Goal: Complete application form: Complete application form

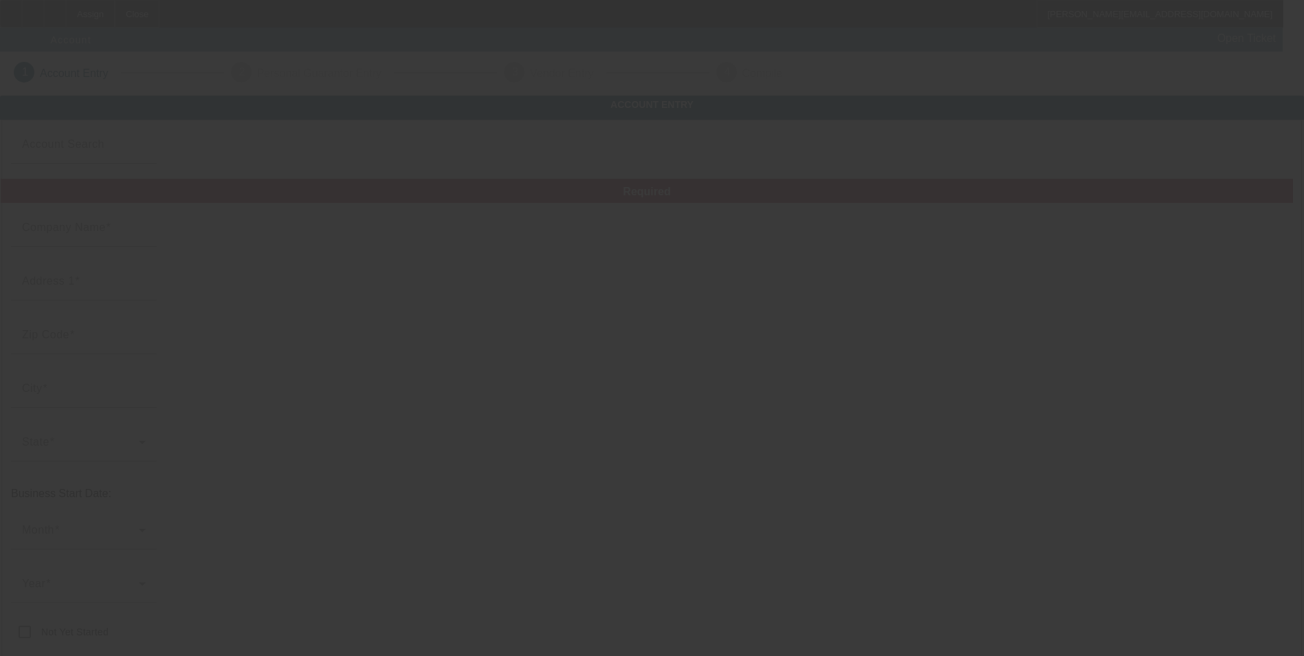
type input "Integrity Linens, Inc."
type input "3935 Canton Hwy"
type input "30040"
type input "Cumming"
type input "[PHONE_NUMBER]"
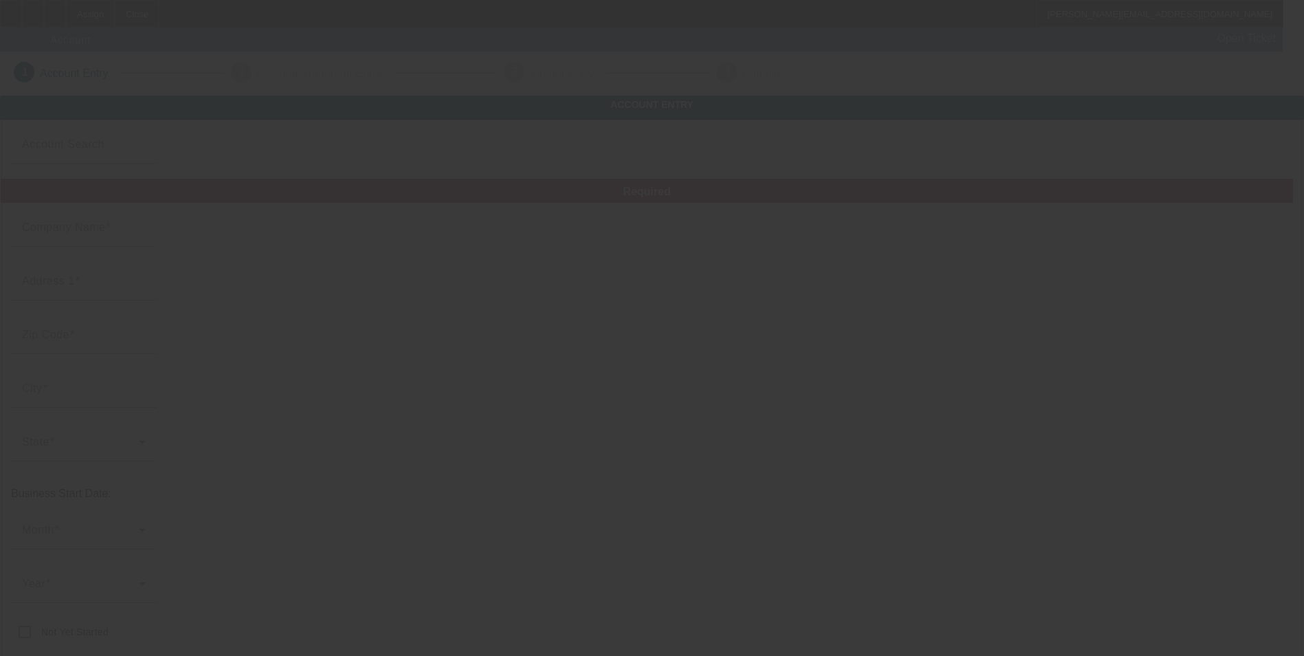
type input "pat@integritylinens.com"
type input "Forsyth"
type input "260219567"
type input "embroidery and custom equine apparel"
type input "https://Integritylinens.Com"
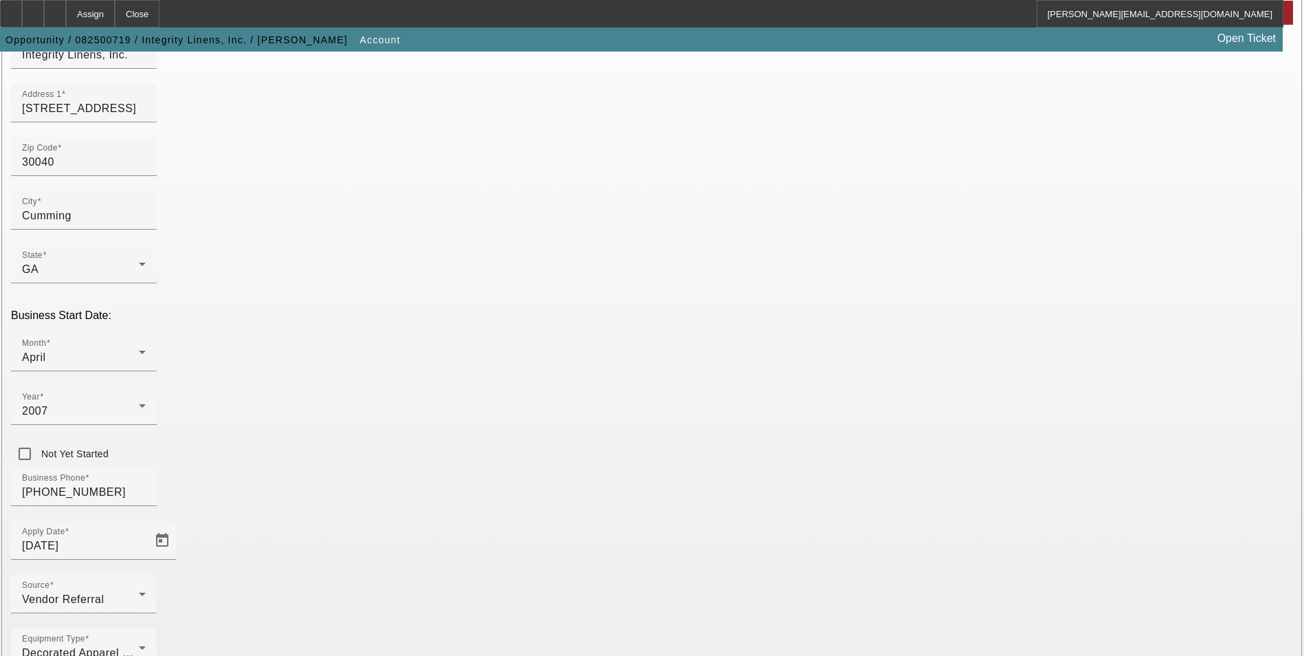
scroll to position [212, 0]
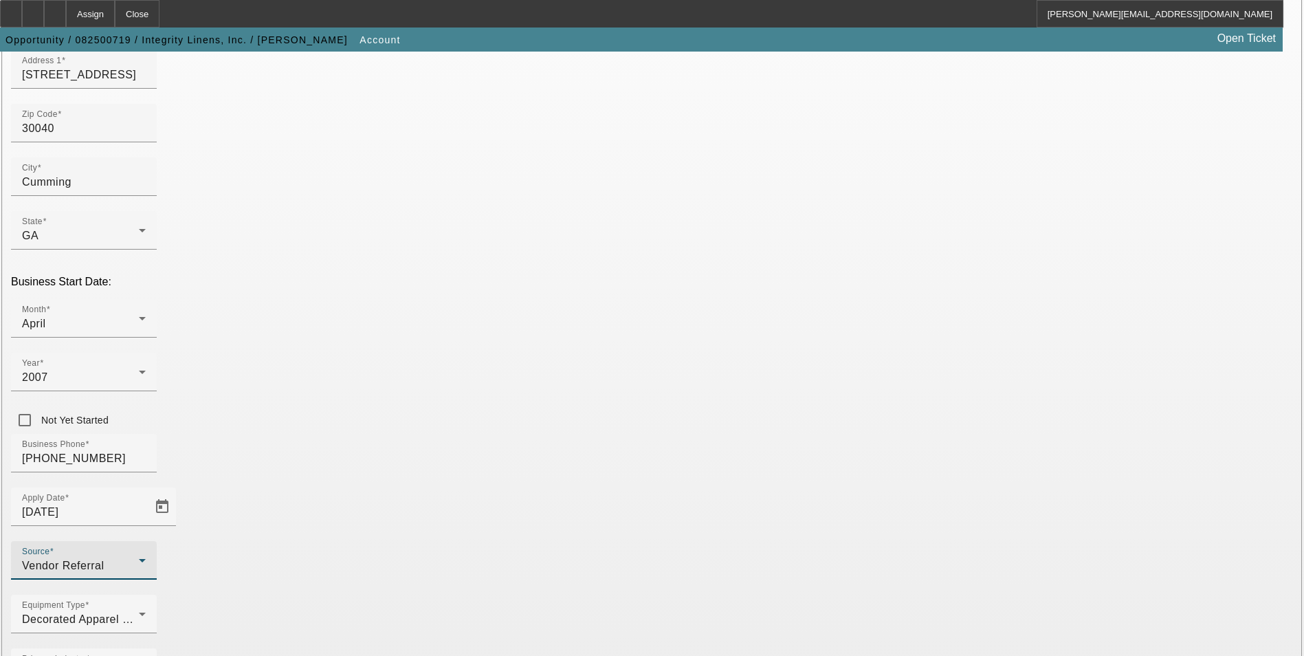
click at [139, 557] on div "Vendor Referral" at bounding box center [80, 565] width 117 height 16
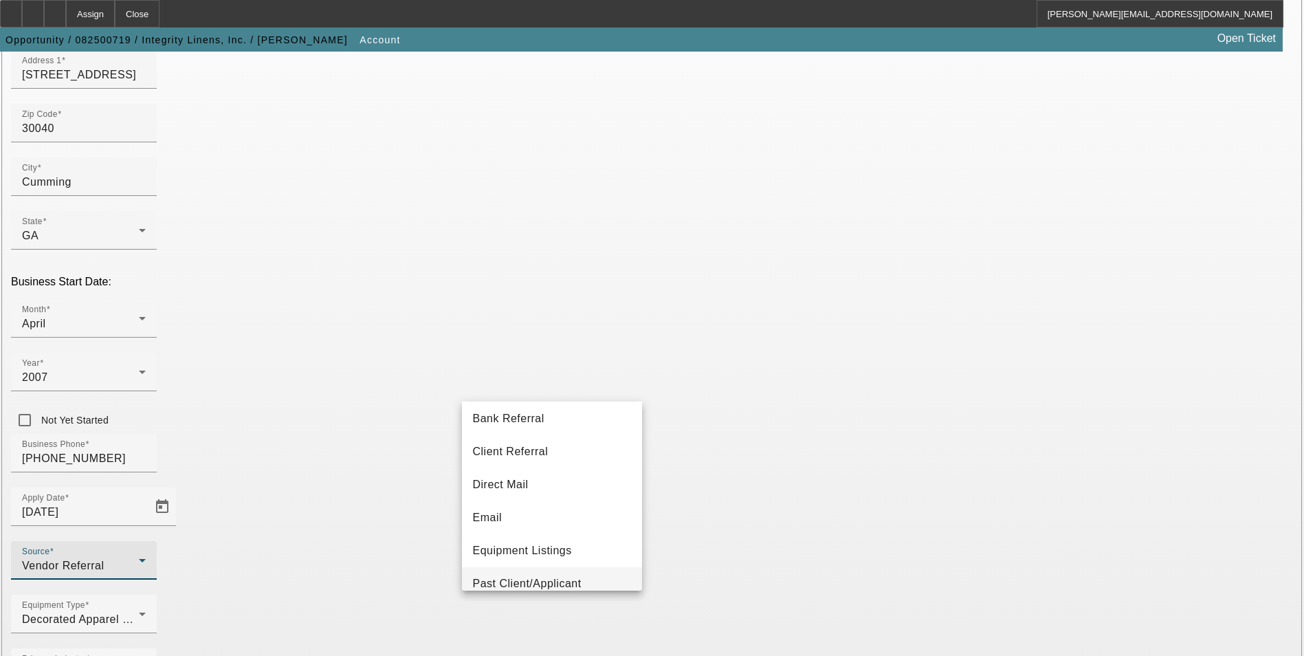
click at [561, 581] on span "Past Client/Applicant" at bounding box center [527, 583] width 109 height 16
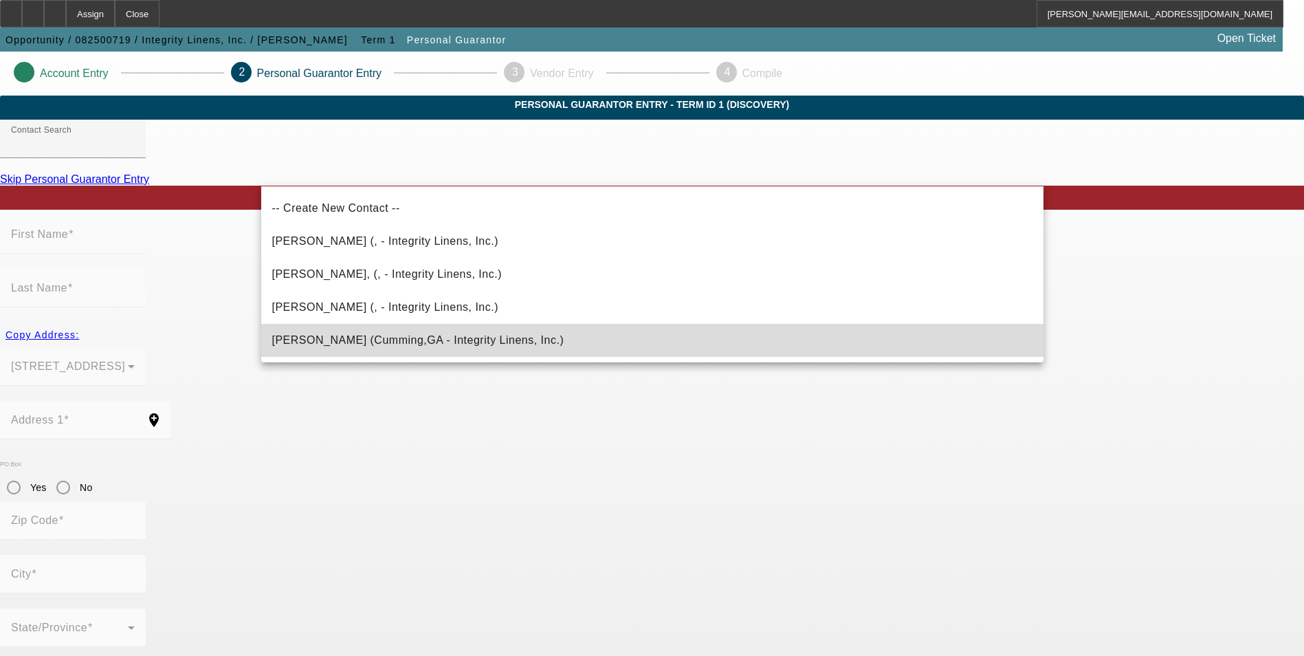
click at [439, 340] on span "Strickland, Patricia (Cumming,GA - Integrity Linens, Inc.)" at bounding box center [418, 340] width 292 height 12
type input "Strickland, Patricia (Cumming,GA - Integrity Linens, Inc.)"
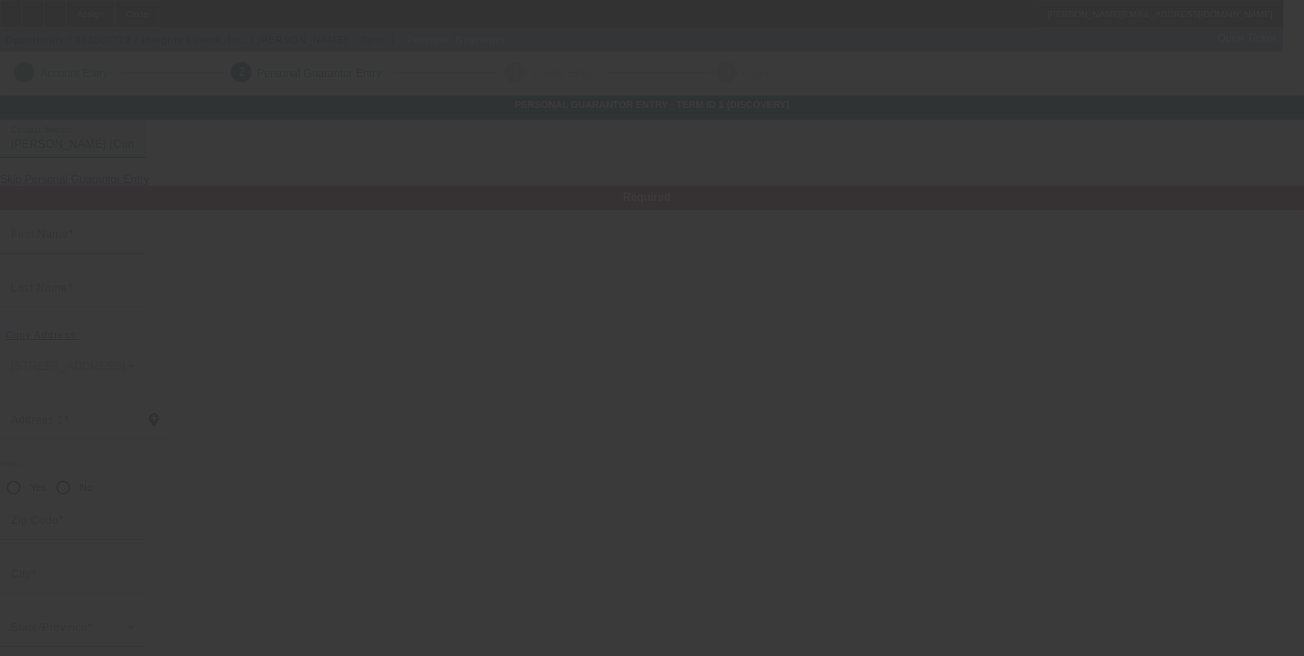
type input "Patricia"
type input "Strickland"
type input "1167 Holbrook Campground Road"
radio input "true"
type input "30040"
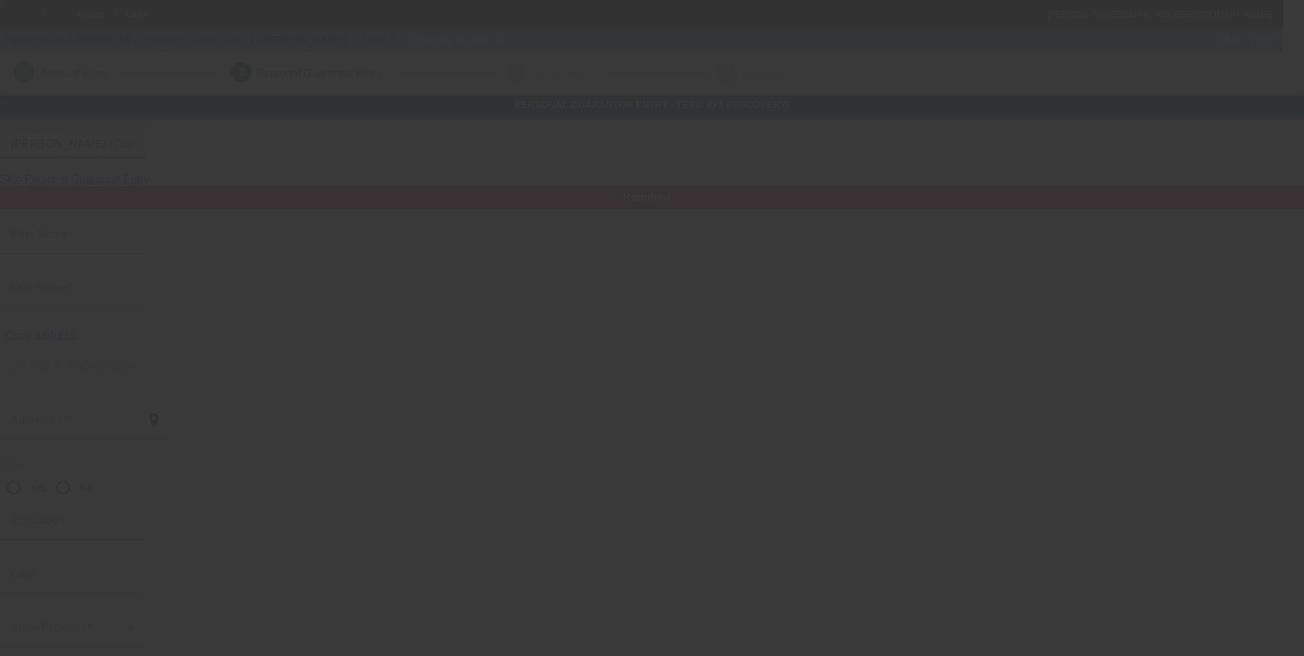
type input "Cumming"
type input "[PHONE_NUMBER]"
type input "100"
type input "103-30-3102"
type input "pat@integritylinens.com"
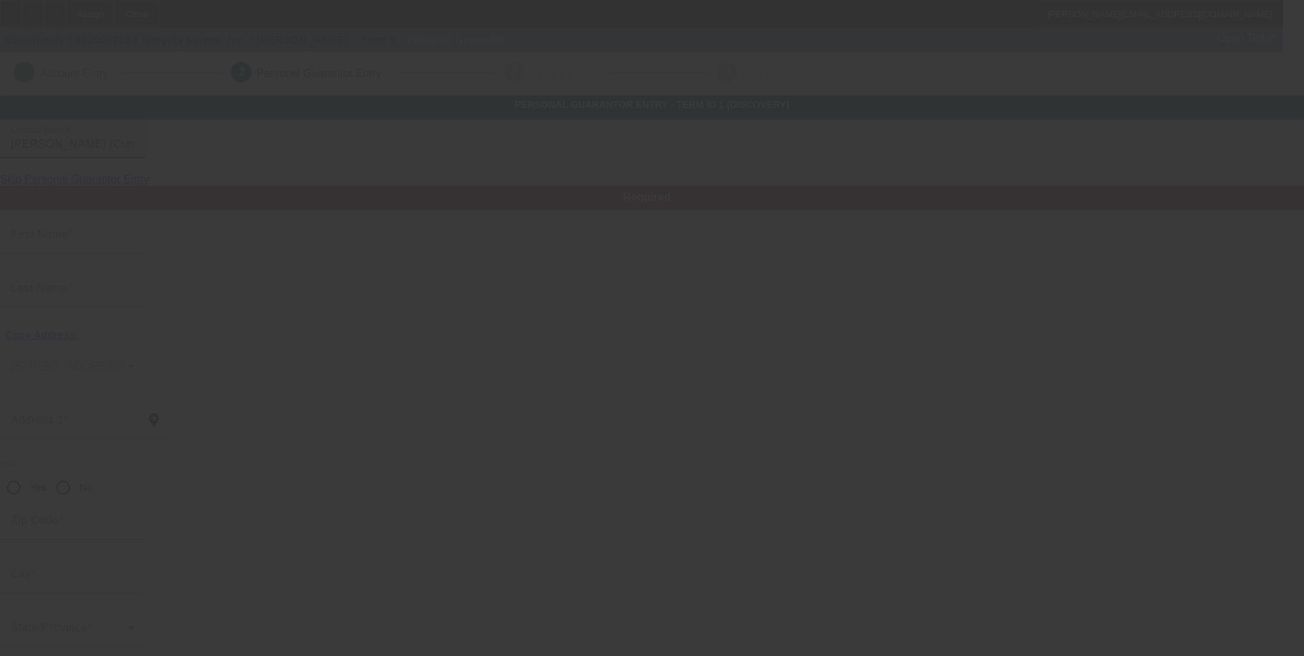
type input "[PHONE_NUMBER]"
type input "$250,000.00"
type input "$0.00"
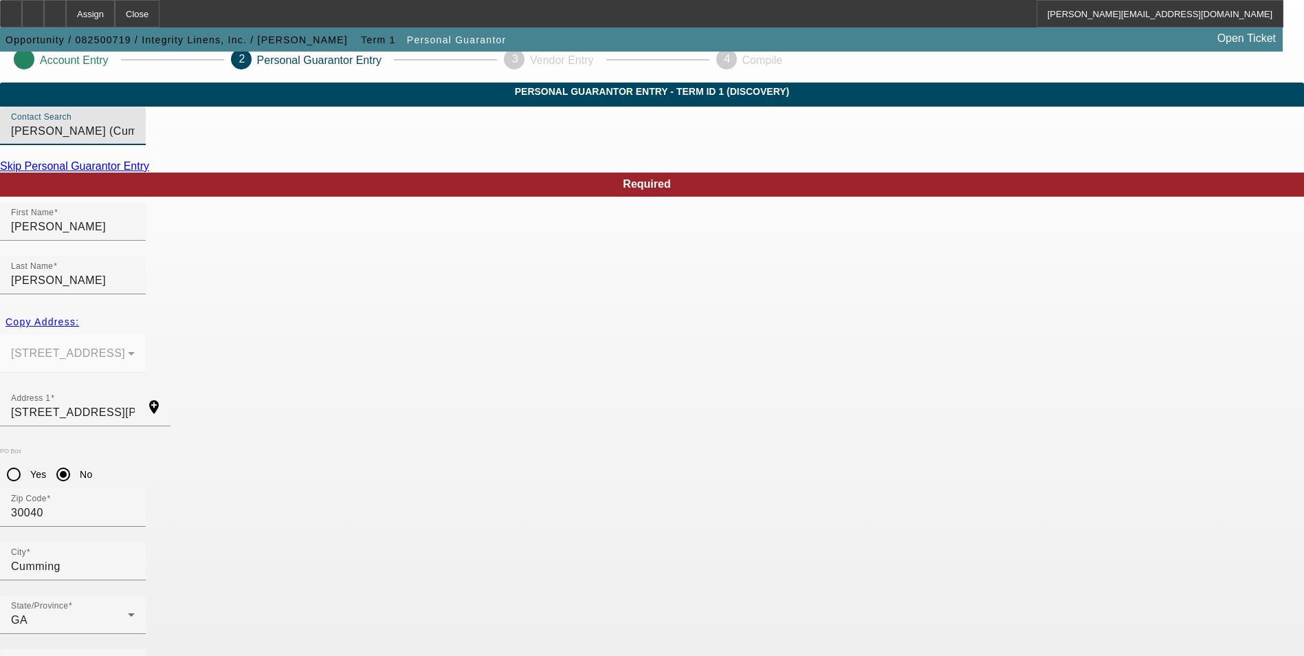
scroll to position [16, 0]
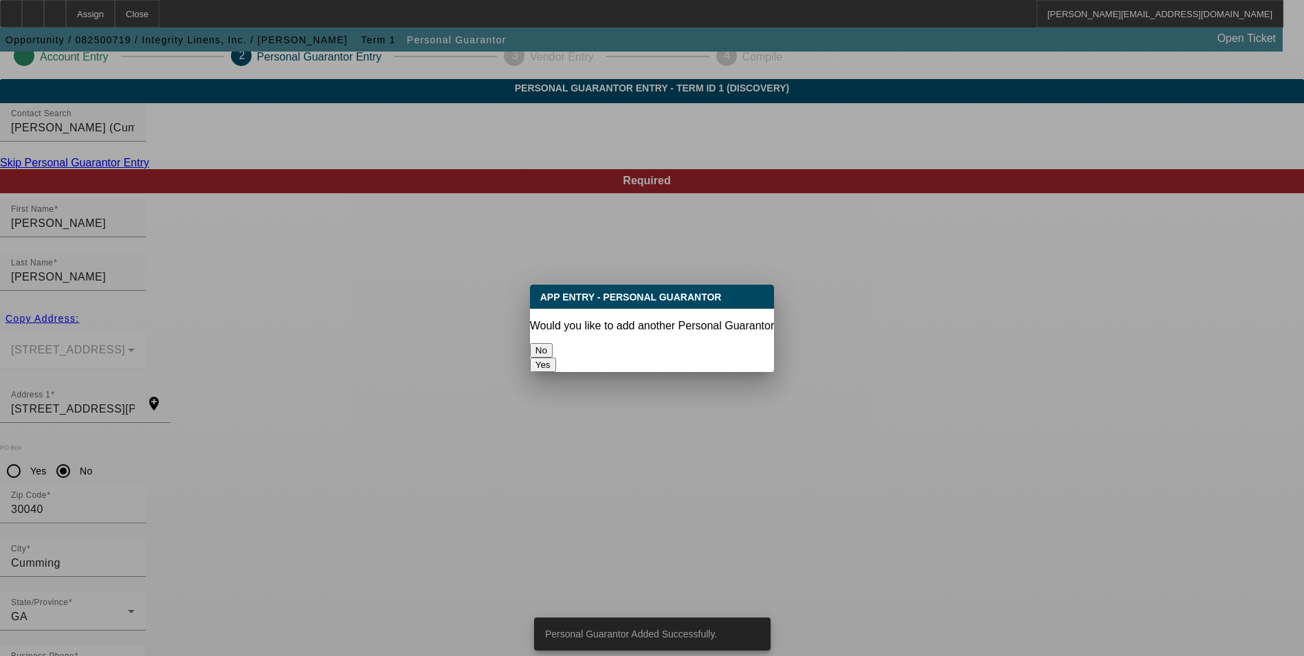
scroll to position [0, 0]
click at [556, 357] on button "Yes" at bounding box center [543, 364] width 26 height 14
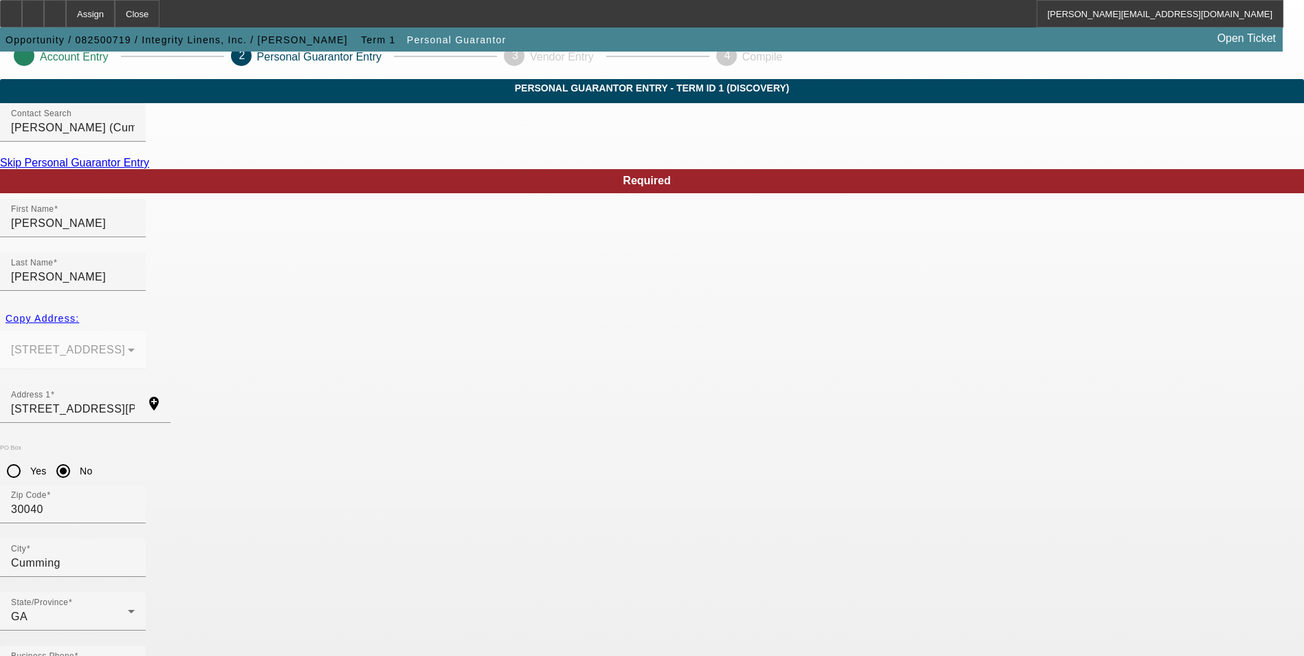
radio input "false"
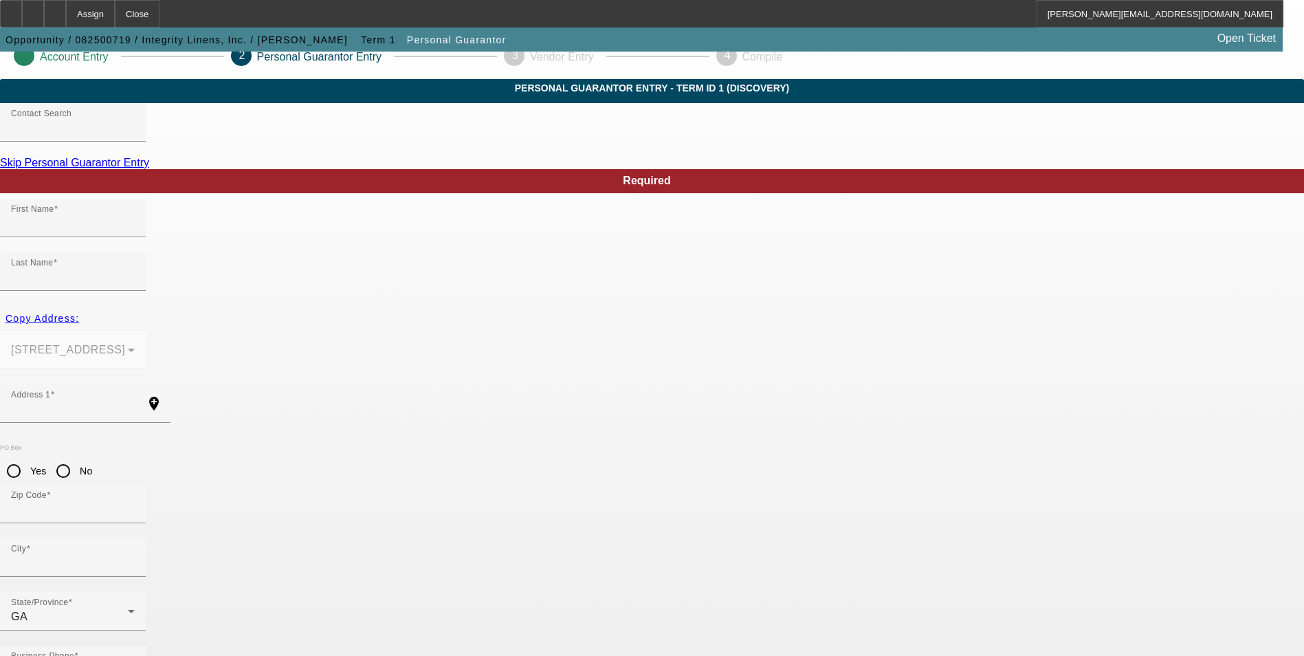
scroll to position [16, 0]
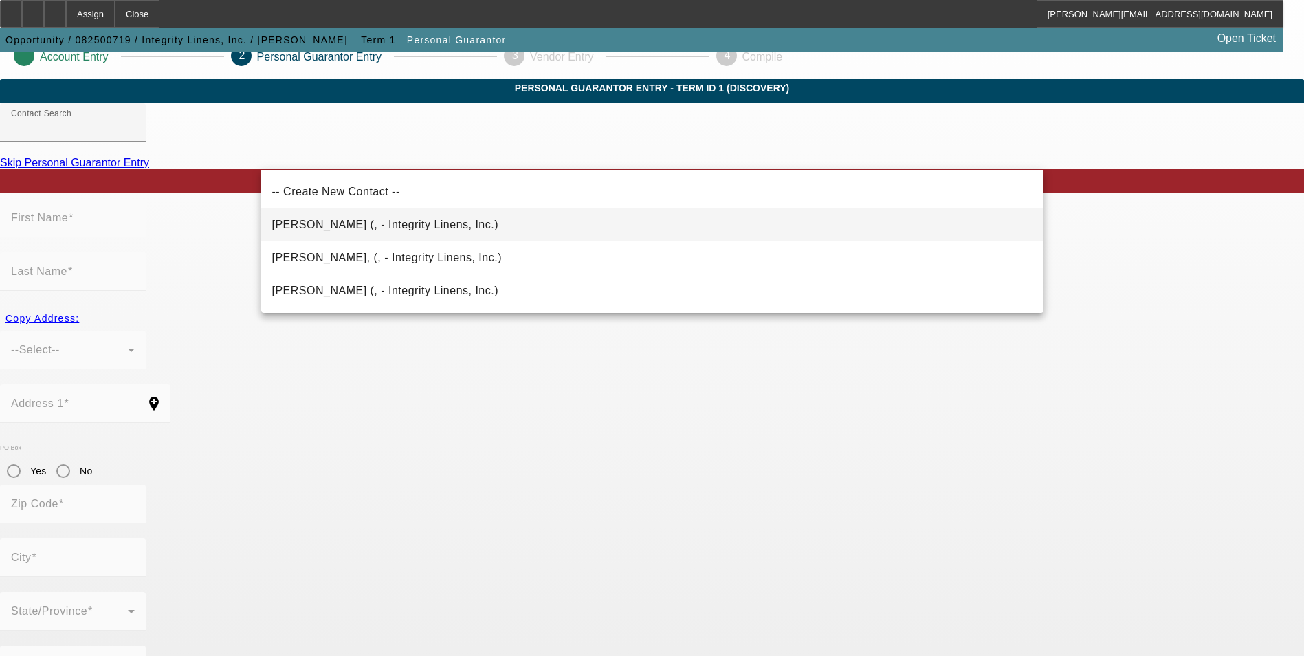
click at [417, 225] on span "Obryant, Vickie (, - Integrity Linens, Inc.)" at bounding box center [385, 225] width 227 height 12
type input "Obryant, Vickie (, - Integrity Linens, Inc.)"
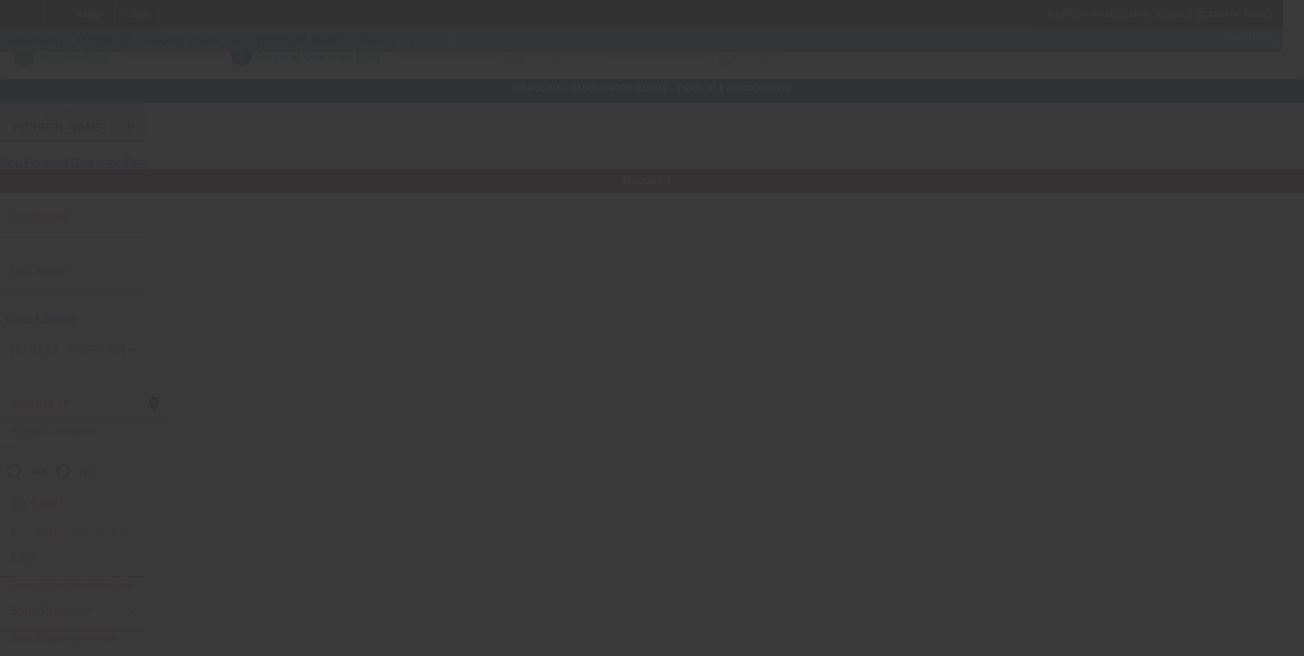
type input "Vickie"
type input "Obryant"
radio input "true"
type input "[PHONE_NUMBER]"
type input "vob@integritylinens.com"
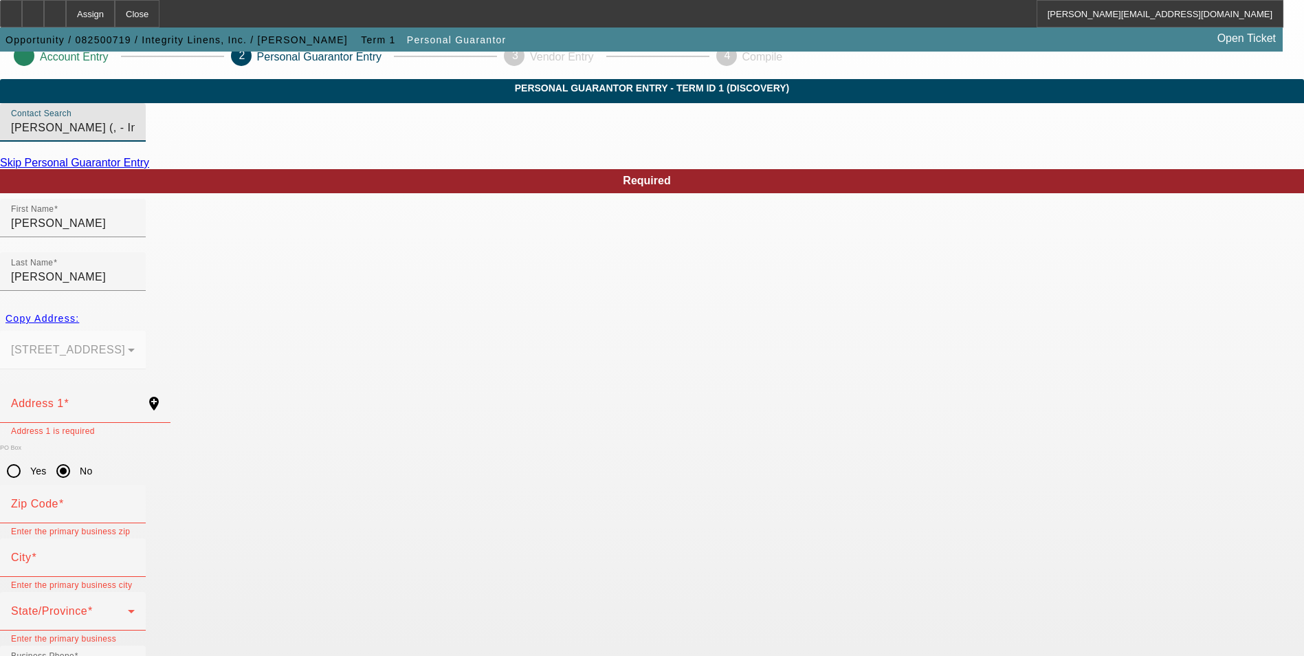
drag, startPoint x: 439, startPoint y: 153, endPoint x: 67, endPoint y: 111, distance: 374.2
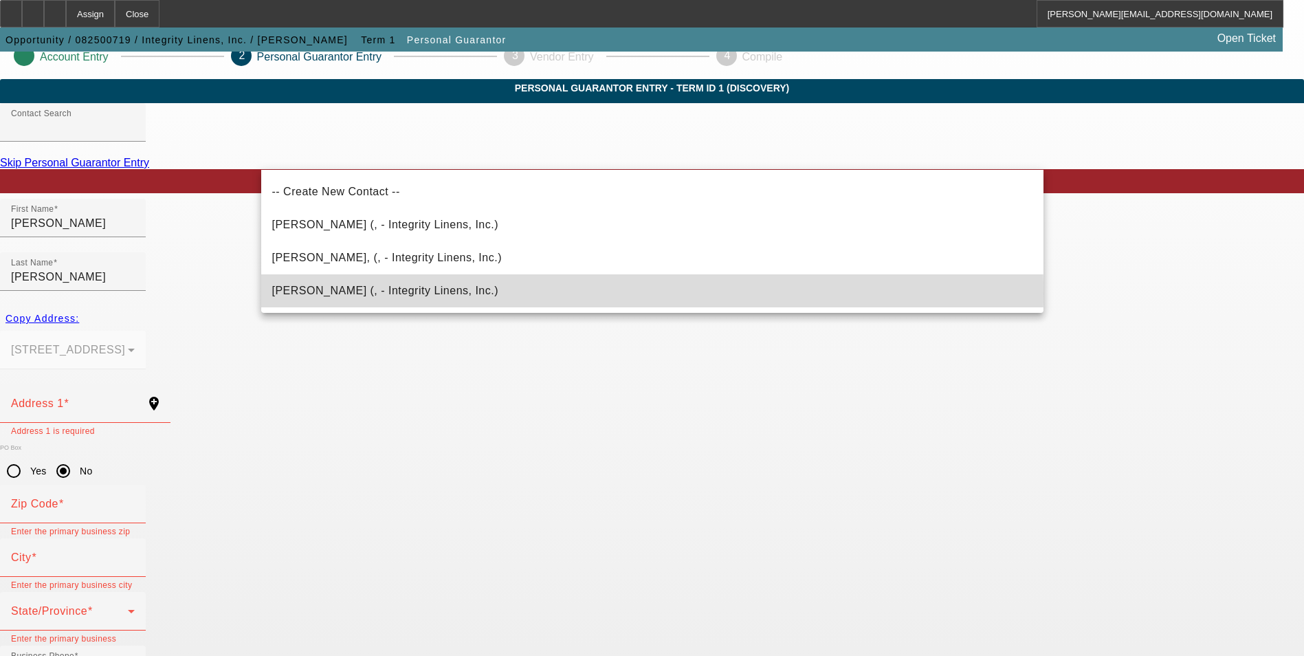
click at [322, 293] on span "Obryant, Vicki (, - Integrity Linens, Inc.)" at bounding box center [385, 291] width 227 height 12
type input "Obryant, Vicki (, - Integrity Linens, Inc.)"
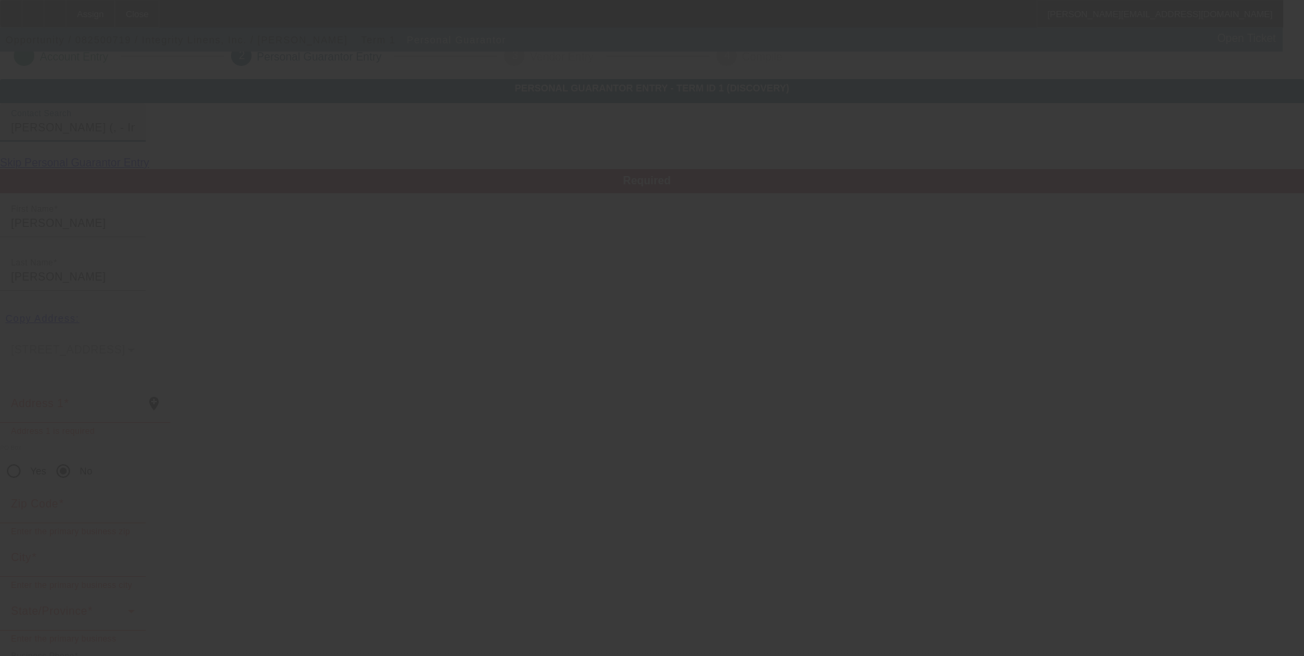
type input "Vicki"
type input "(678) 208-6002"
type input "[PHONE_NUMBER]"
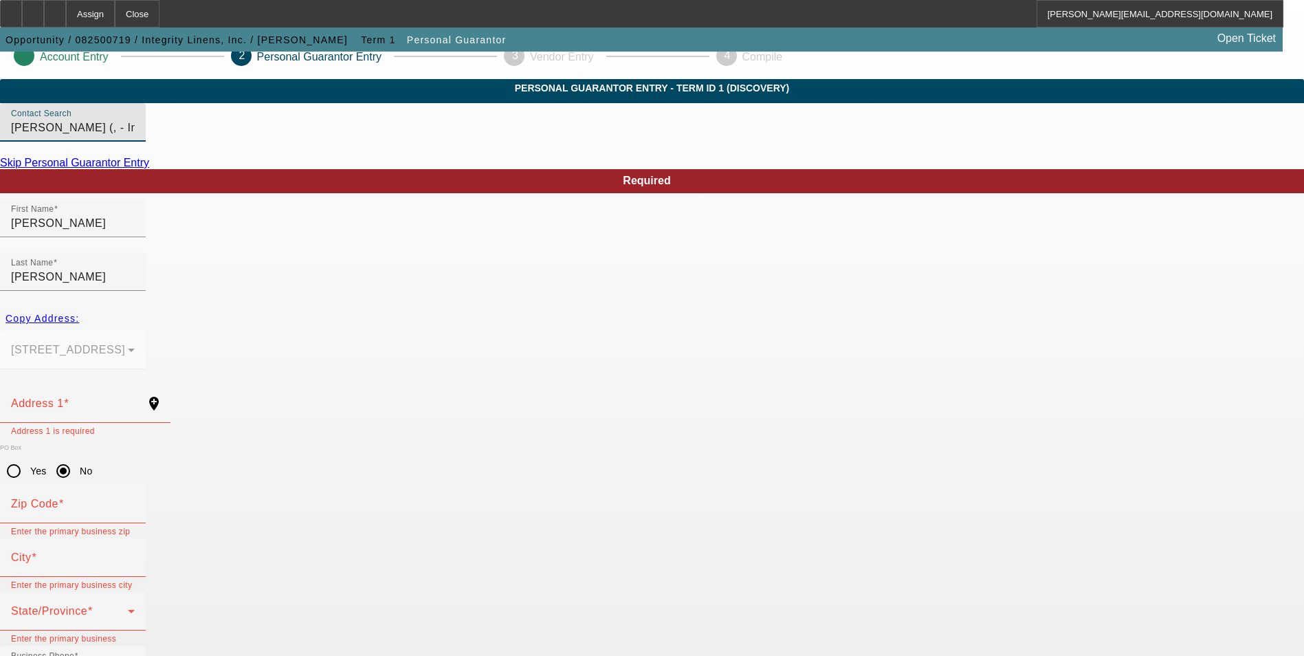
drag, startPoint x: 181, startPoint y: 148, endPoint x: 77, endPoint y: 134, distance: 104.8
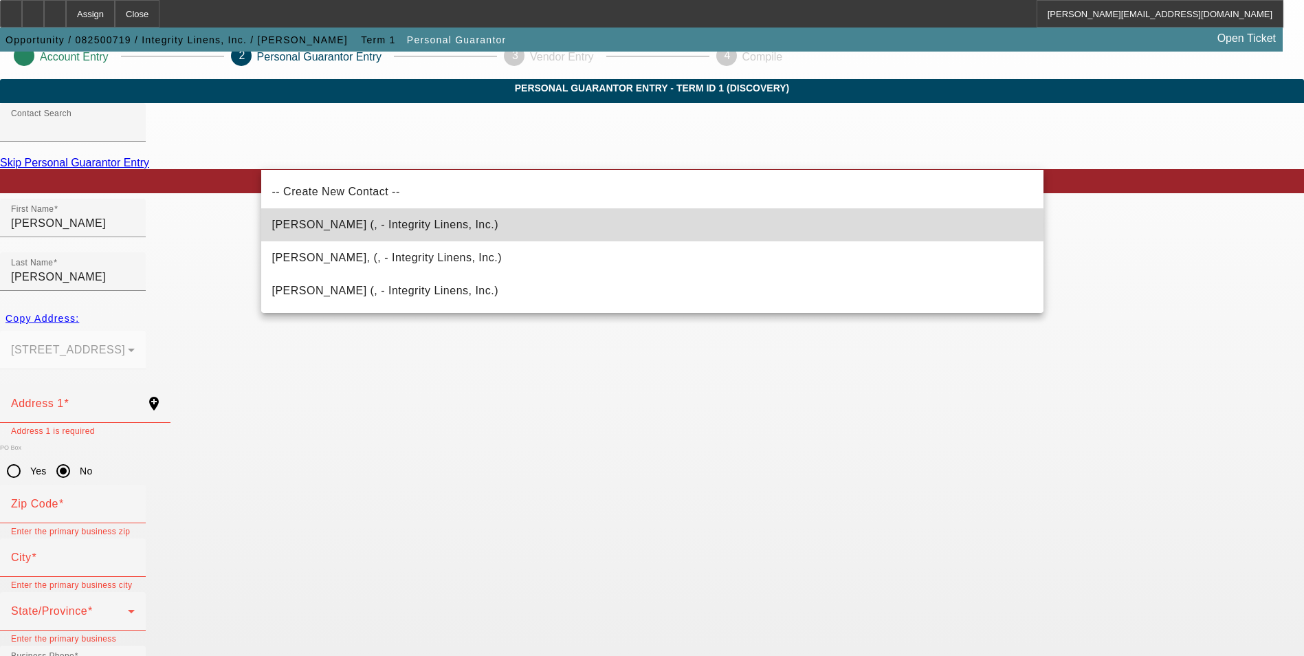
click at [419, 225] on span "Obryant, Vickie (, - Integrity Linens, Inc.)" at bounding box center [385, 225] width 227 height 12
type input "Obryant, Vickie (, - Integrity Linens, Inc.)"
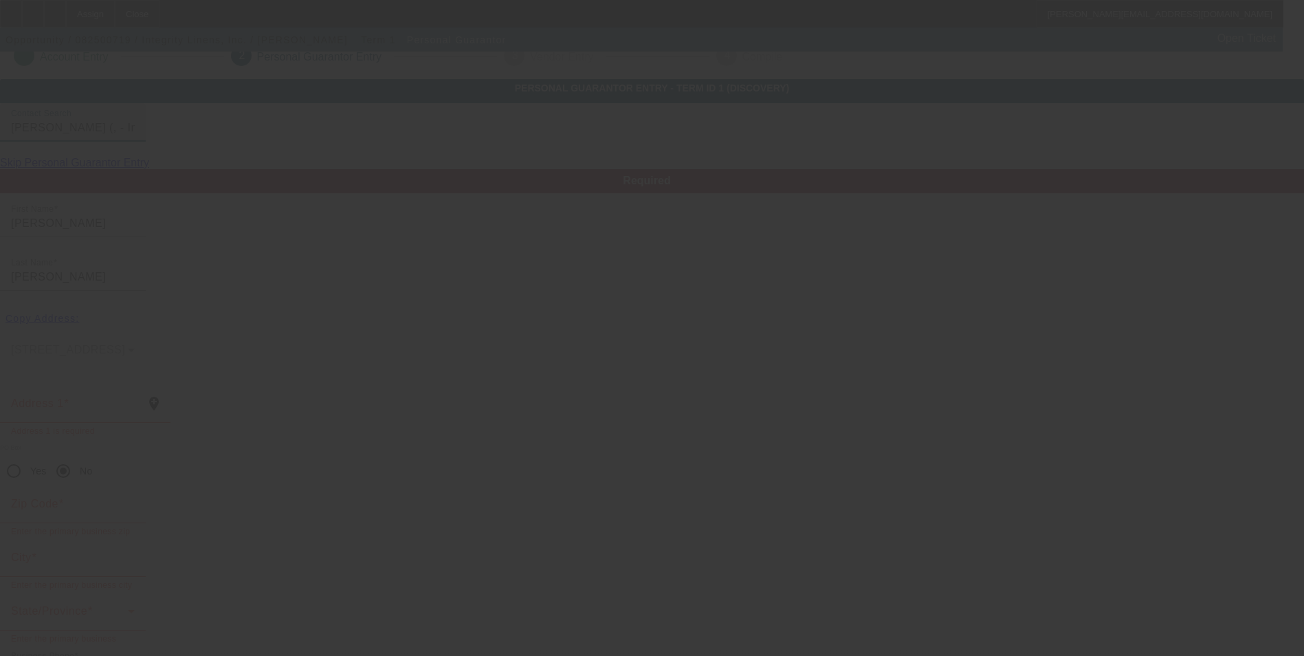
type input "Vickie"
type input "[PHONE_NUMBER]"
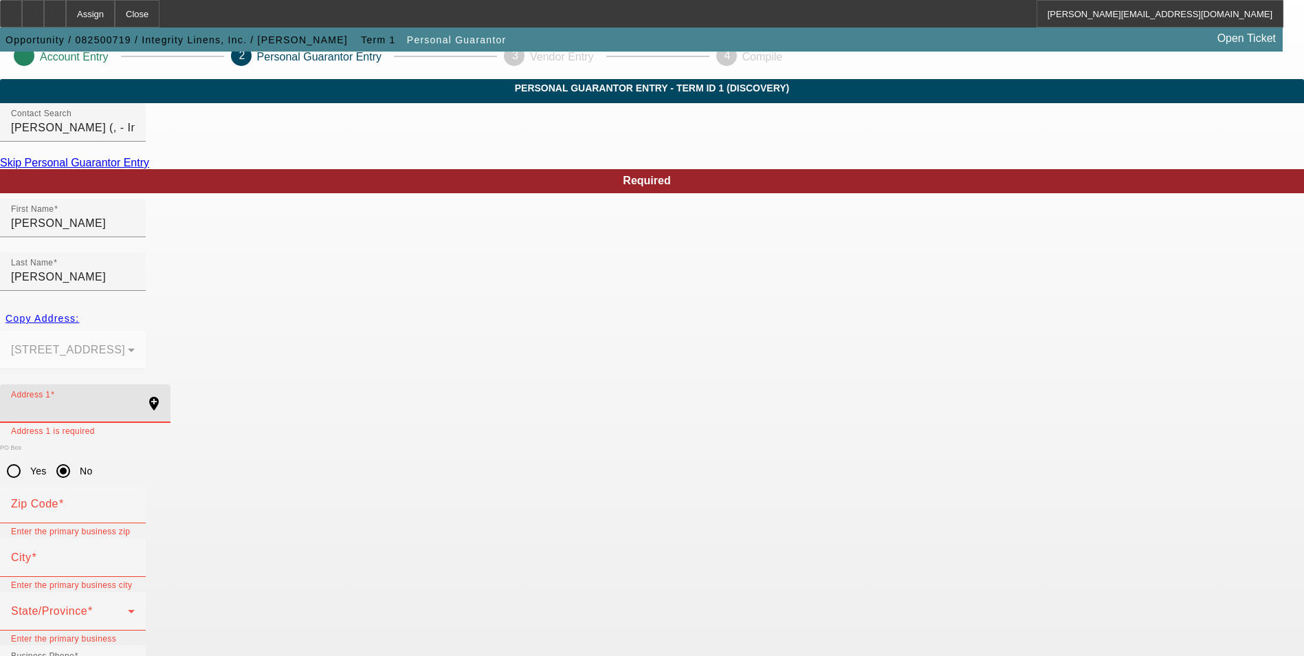
click at [135, 401] on input "Address 1" at bounding box center [73, 409] width 124 height 16
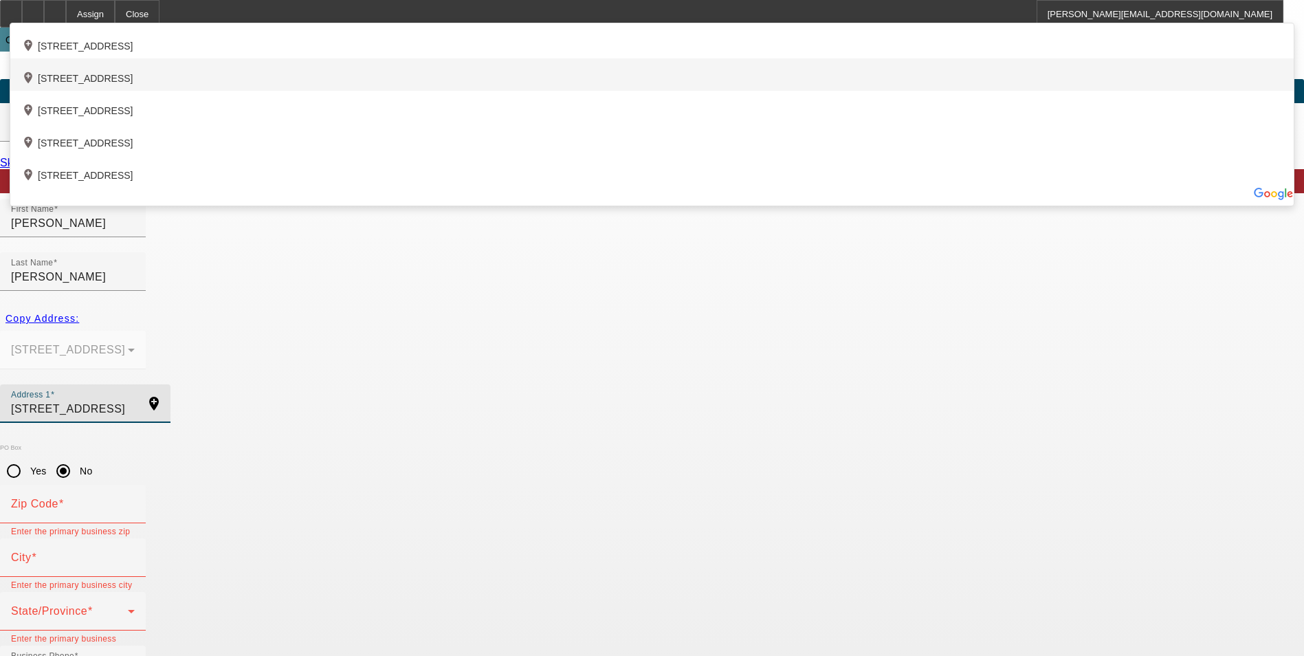
click at [441, 91] on div "add_location 130 Old Federal Road, Ball Ground, GA 30107, US" at bounding box center [651, 74] width 1283 height 32
type input "130 Old Federal Road"
type input "30107"
type input "Ball Ground"
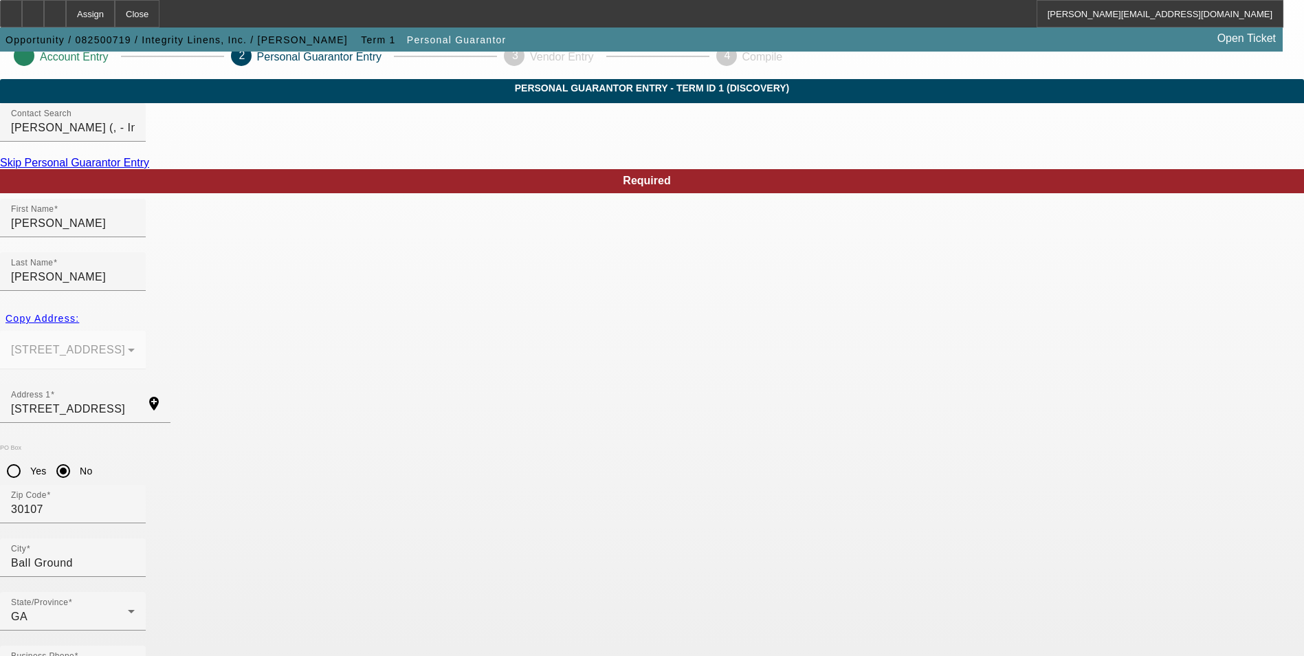
type input "1"
type input "252-31-8731"
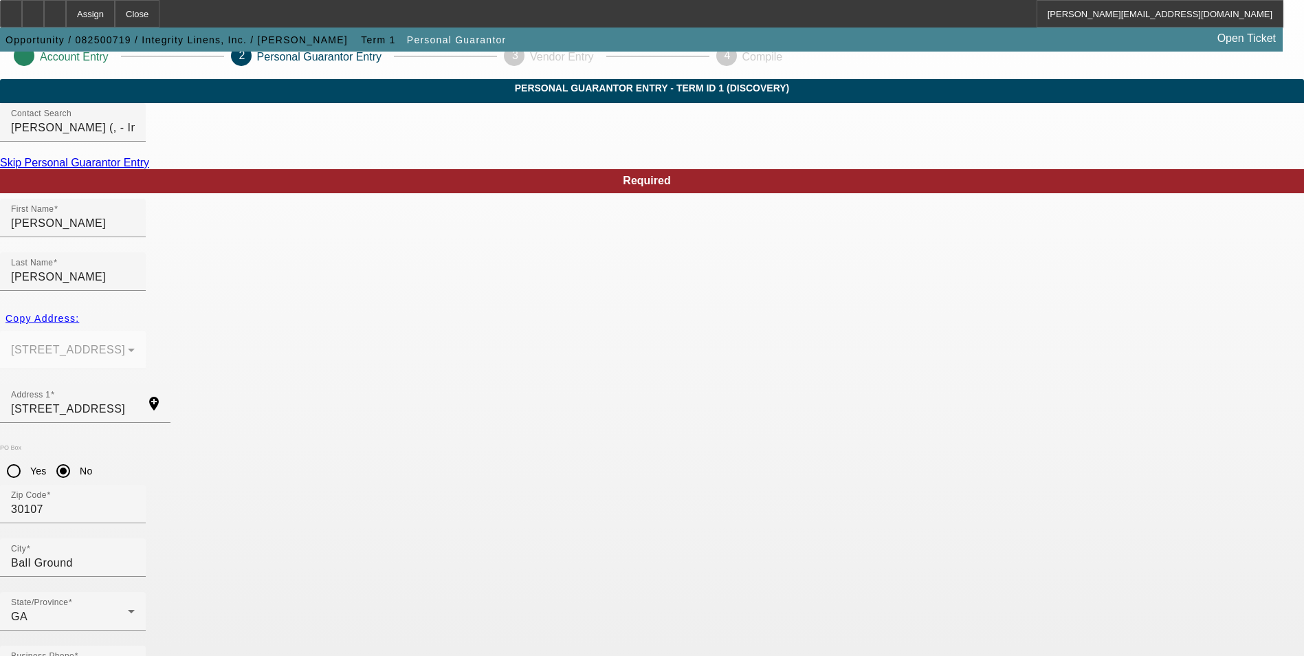
type input "(770) 653-4206"
click at [135, 269] on input "Obryant" at bounding box center [73, 277] width 124 height 16
type input "O'Bryant"
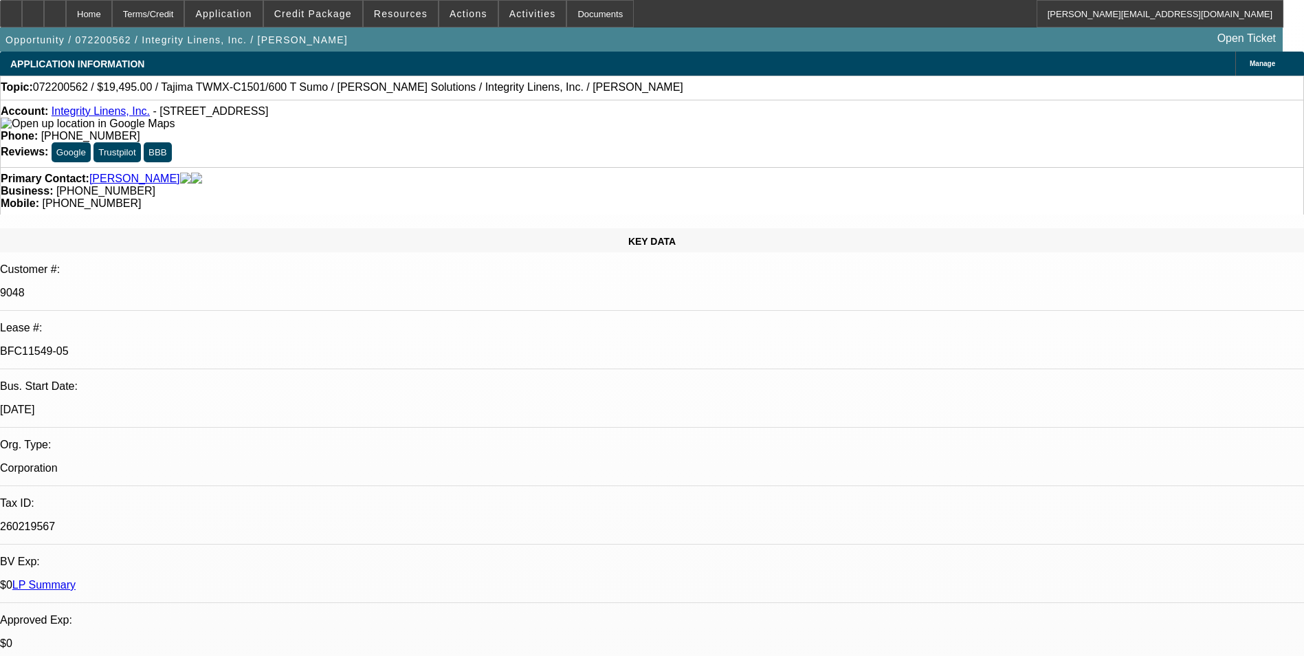
select select "0"
select select "2"
select select "0"
select select "2"
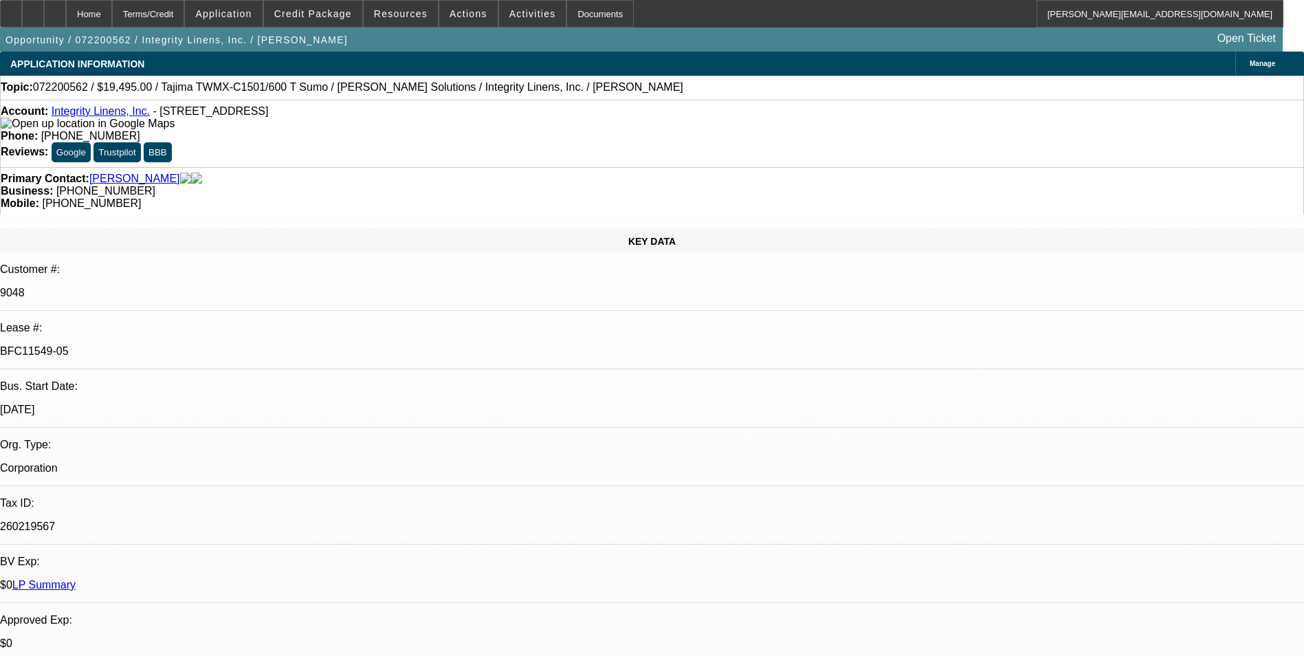
select select "0"
select select "2"
select select "0"
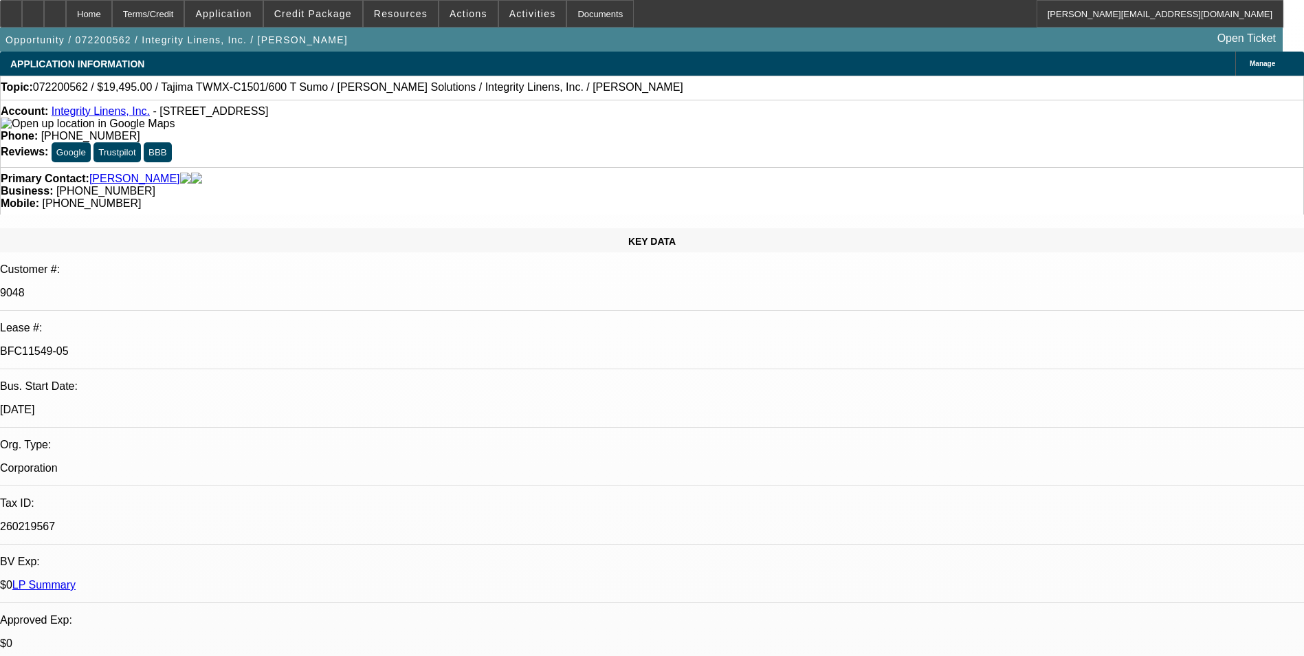
select select "0"
select select "1"
select select "2"
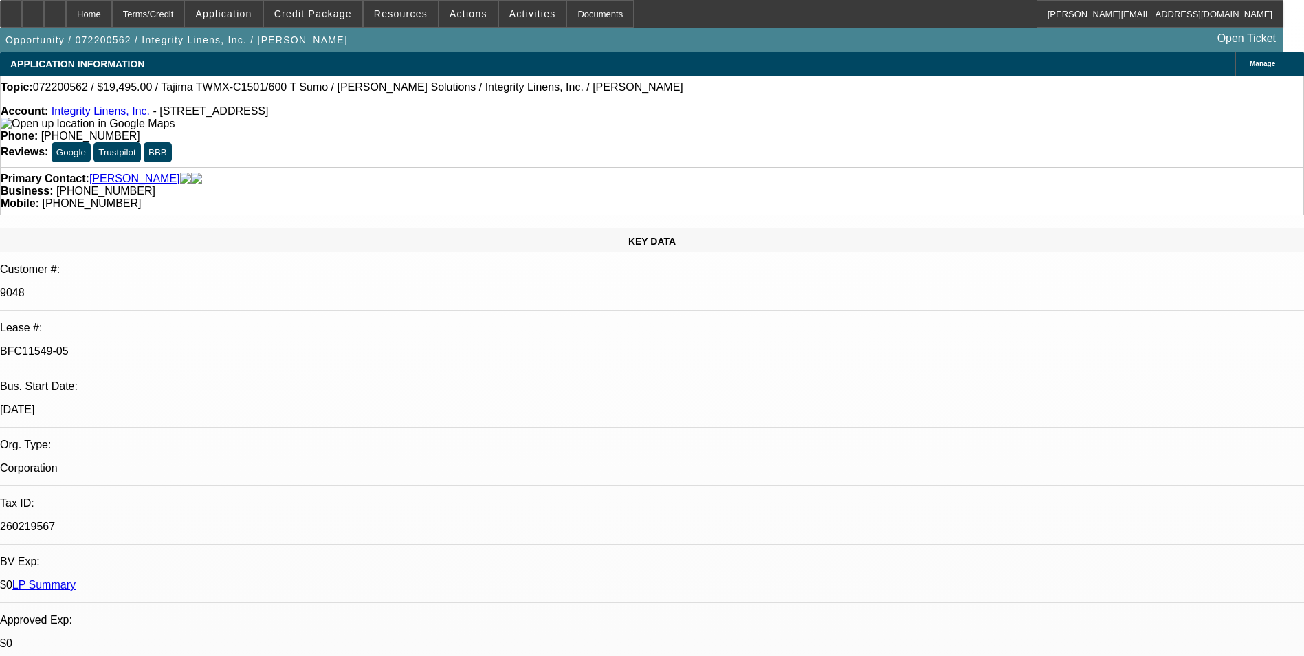
select select "1"
select select "2"
select select "1"
select select "2"
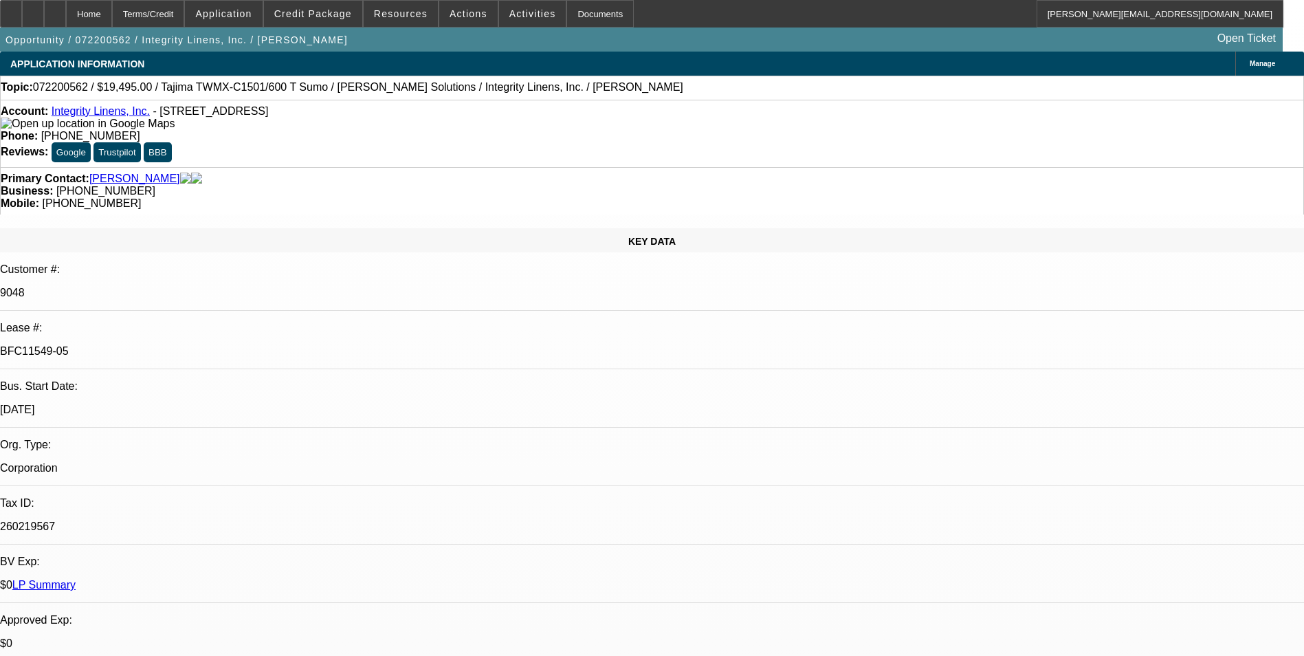
select select "2"
select select "1"
select select "2"
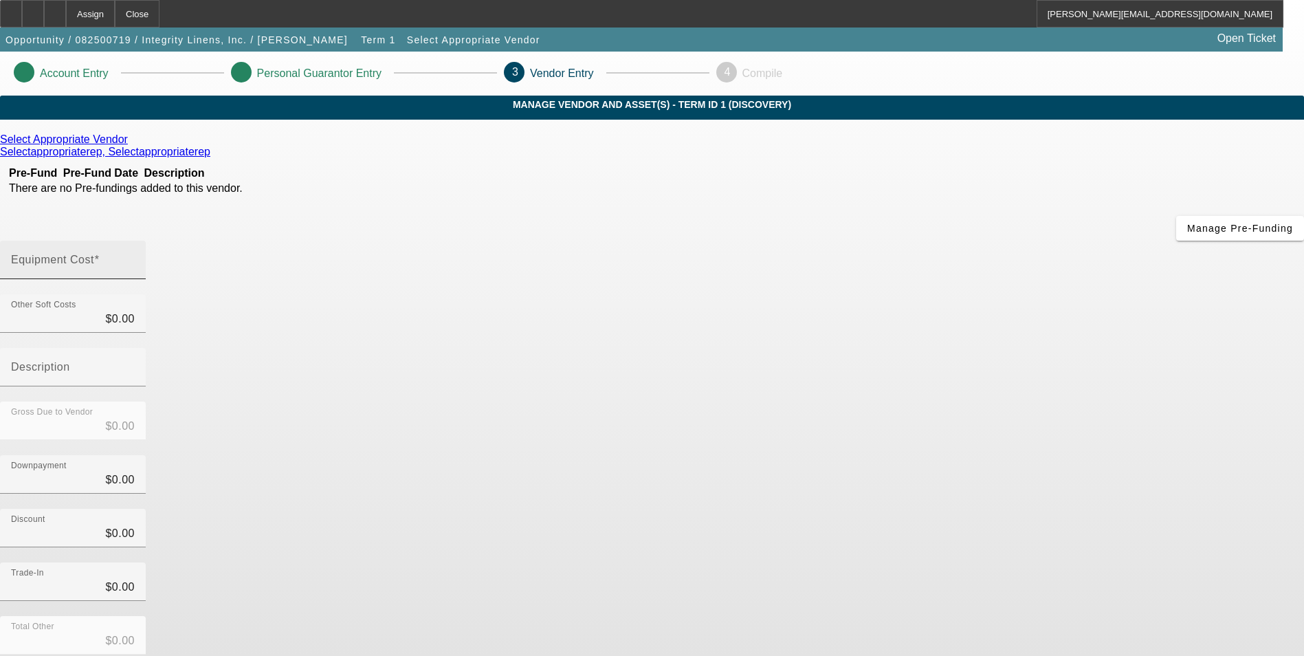
click at [94, 254] on mat-label "Equipment Cost" at bounding box center [52, 260] width 83 height 12
click at [135, 257] on input "Equipment Cost" at bounding box center [73, 265] width 124 height 16
type input "$0.00"
click at [958, 562] on div "Trade-In $0.00" at bounding box center [652, 589] width 1304 height 54
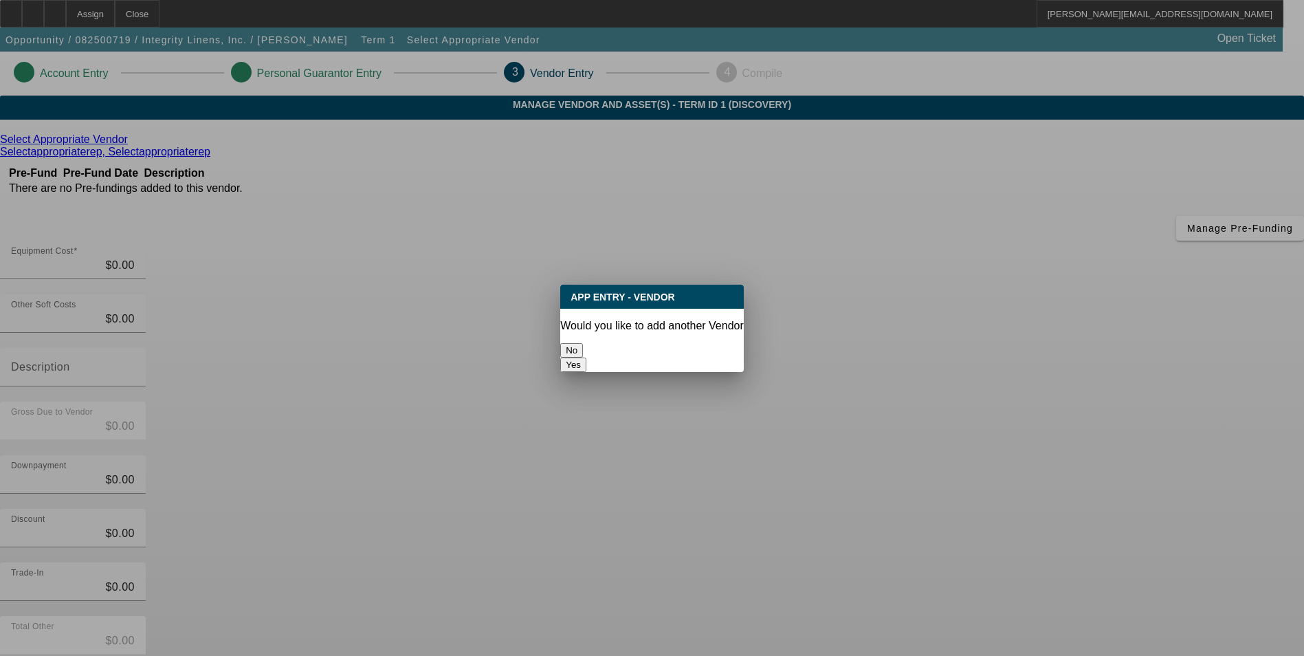
drag, startPoint x: 605, startPoint y: 342, endPoint x: 626, endPoint y: 342, distance: 21.3
click at [583, 343] on button "No" at bounding box center [571, 350] width 23 height 14
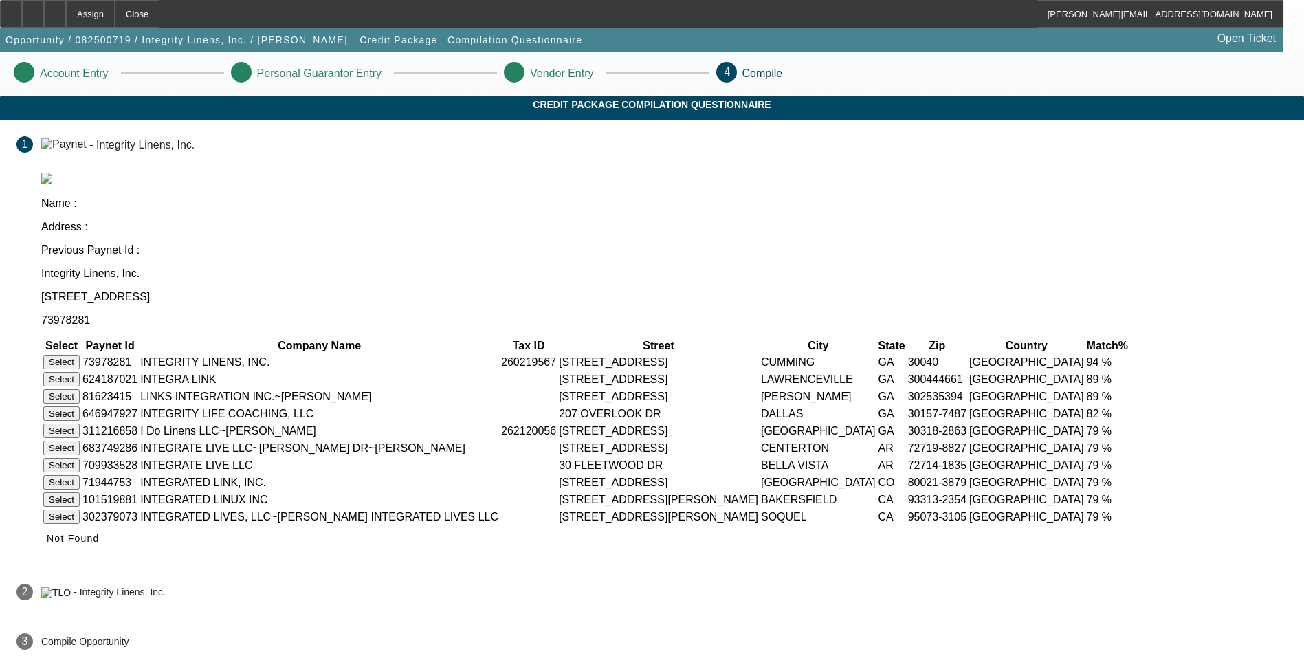
click at [80, 355] on button "Select" at bounding box center [61, 362] width 36 height 14
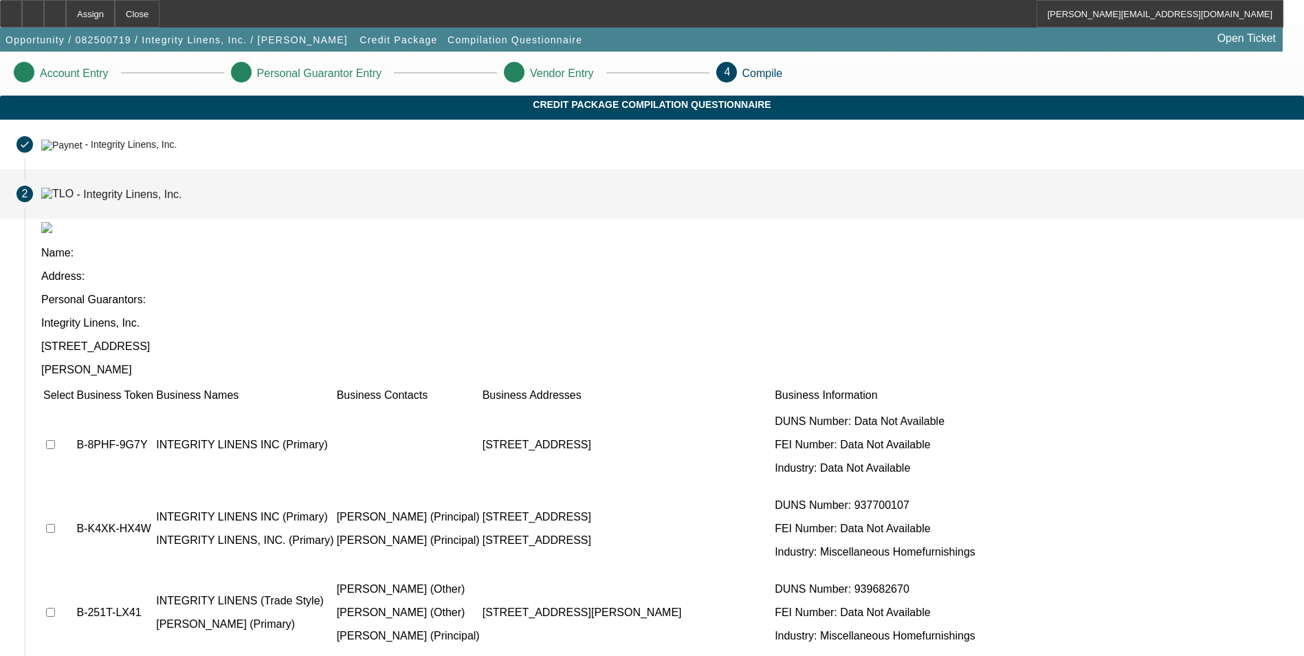
scroll to position [19, 0]
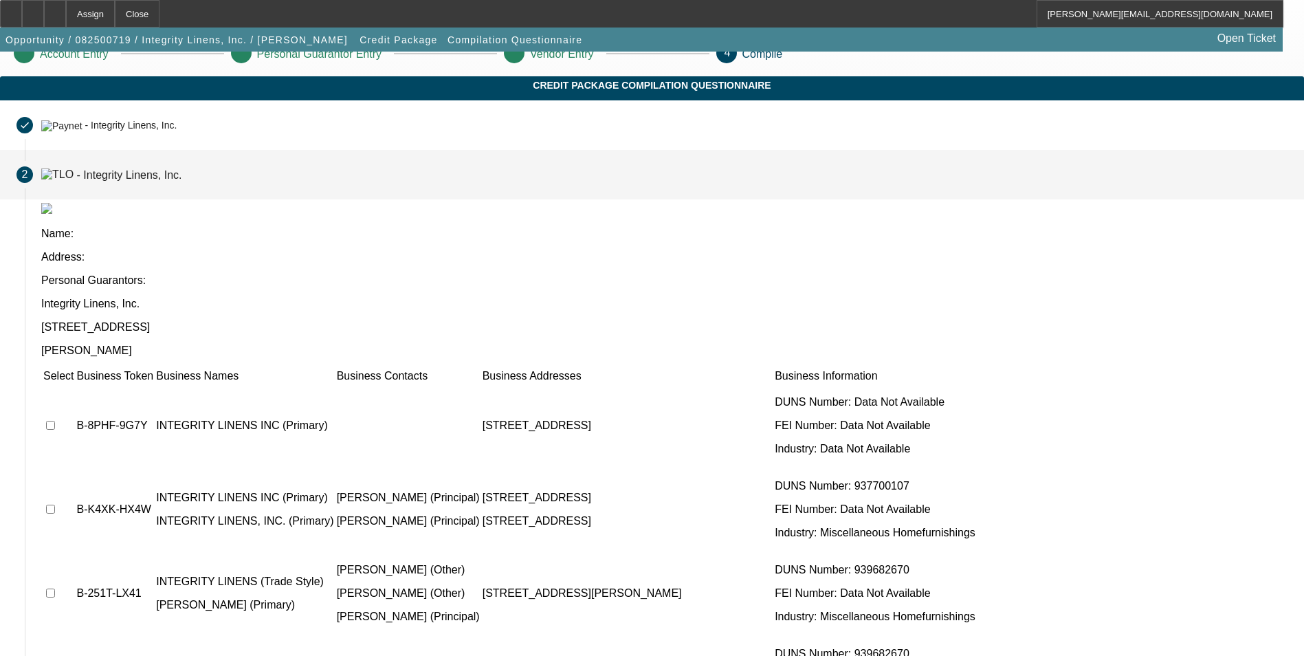
click at [55, 421] on input "checkbox" at bounding box center [50, 425] width 9 height 9
checkbox input "true"
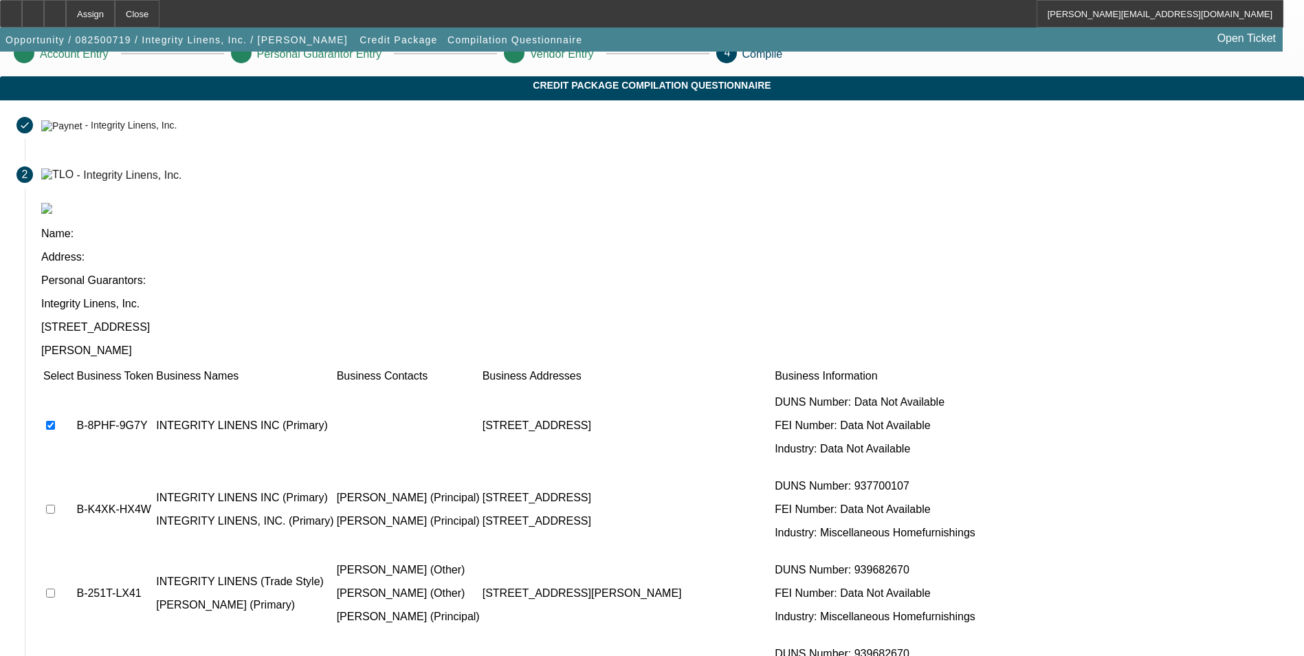
click at [55, 505] on input "checkbox" at bounding box center [50, 509] width 9 height 9
checkbox input "true"
click at [55, 588] on input "checkbox" at bounding box center [50, 592] width 9 height 9
checkbox input "true"
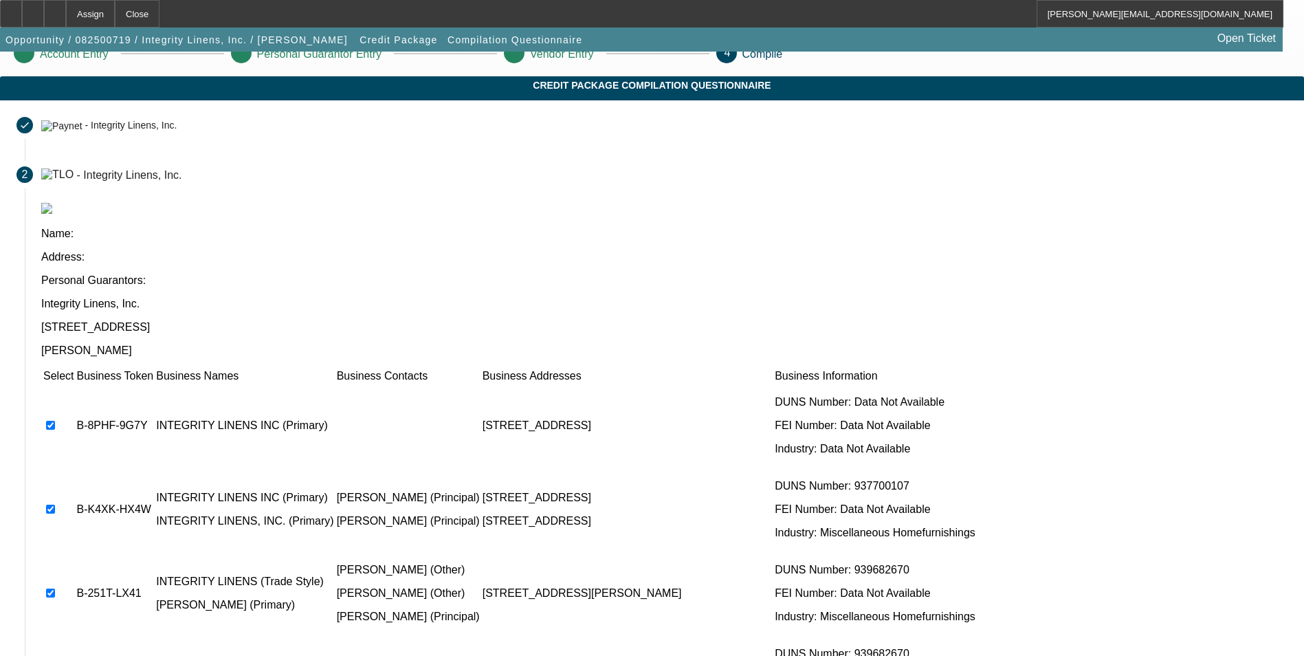
checkbox input "true"
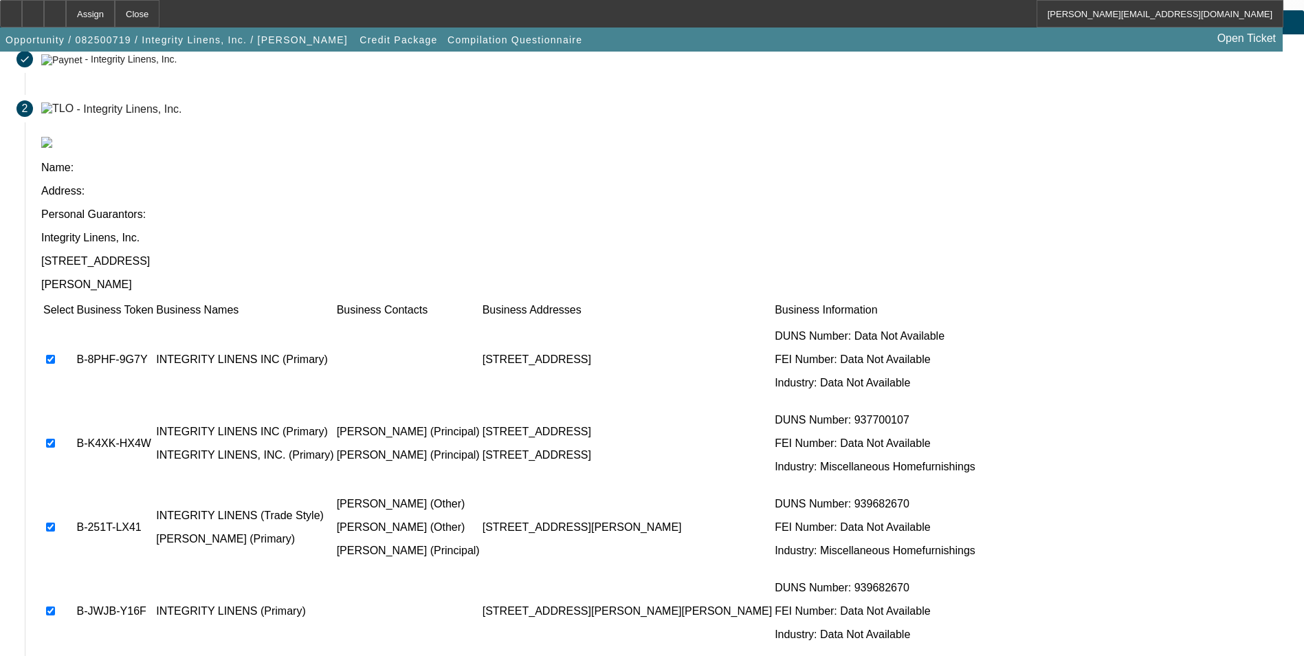
scroll to position [104, 0]
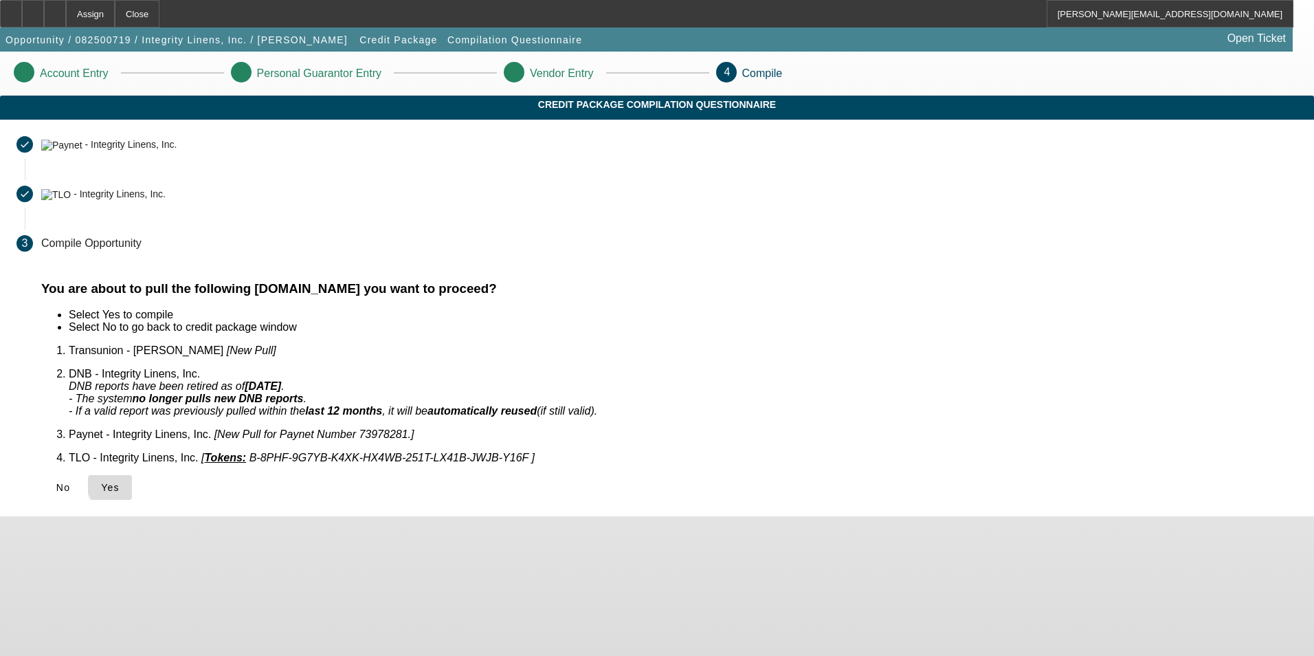
click at [120, 482] on span "Yes" at bounding box center [110, 487] width 19 height 11
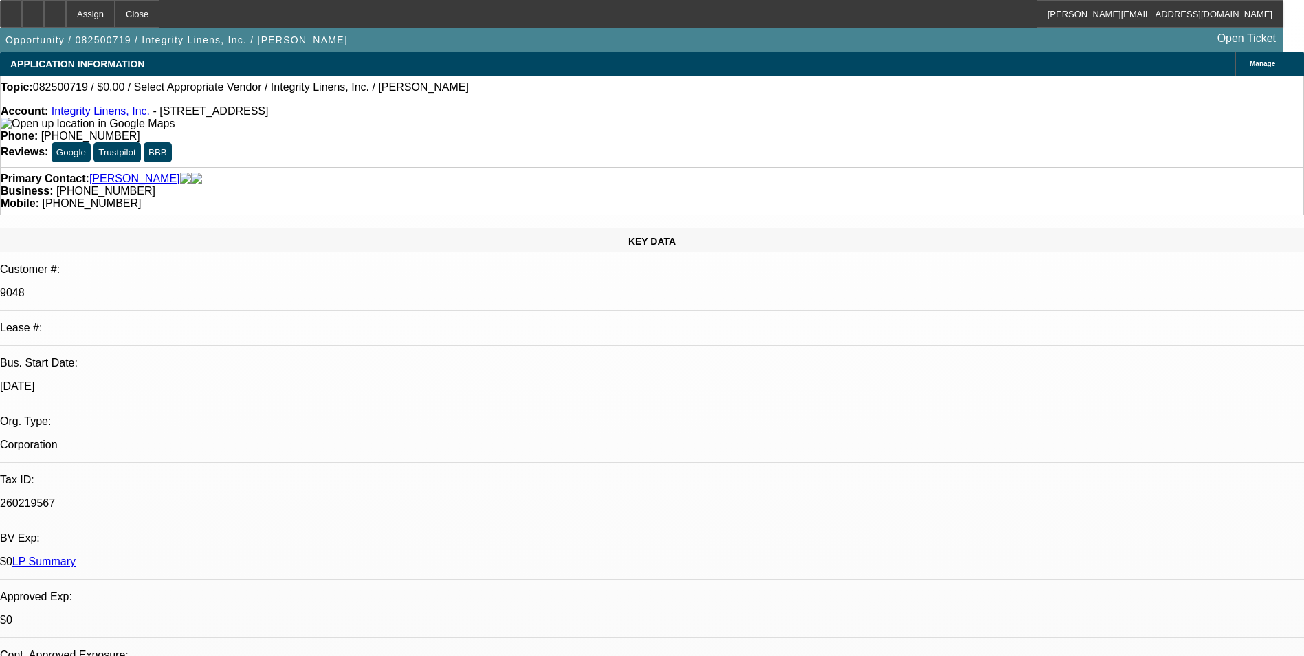
select select "0"
select select "2"
select select "0.1"
select select "4"
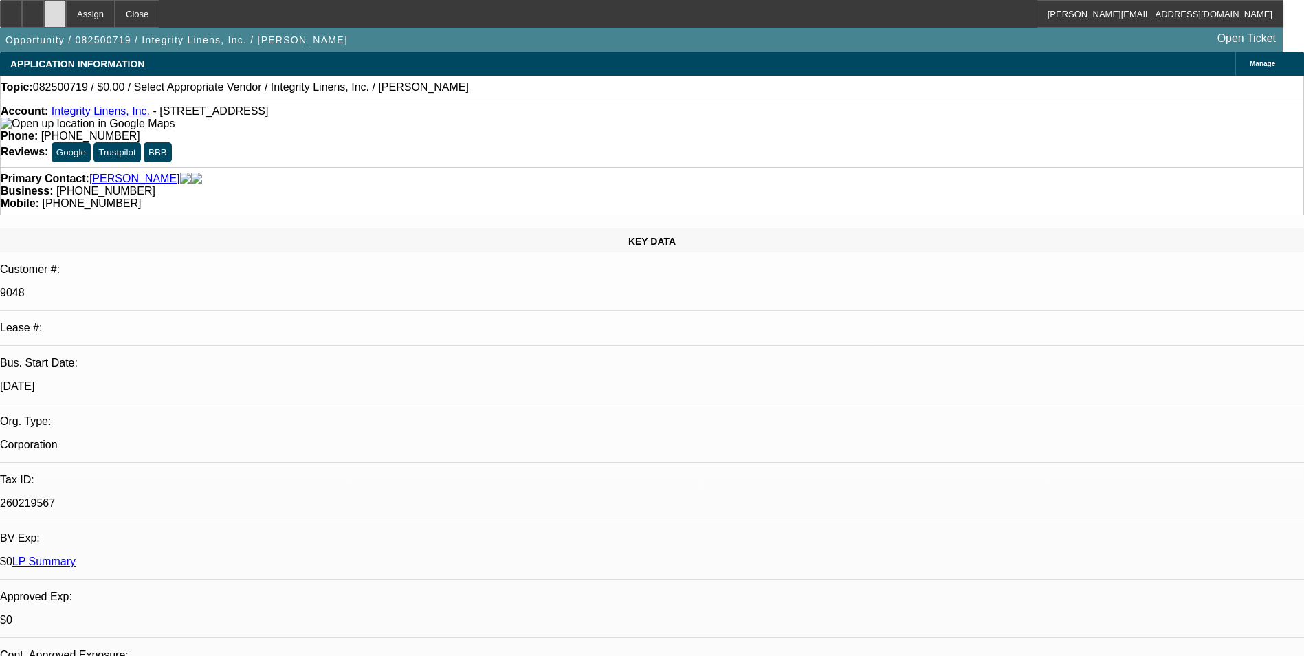
click at [55, 9] on icon at bounding box center [55, 9] width 0 height 0
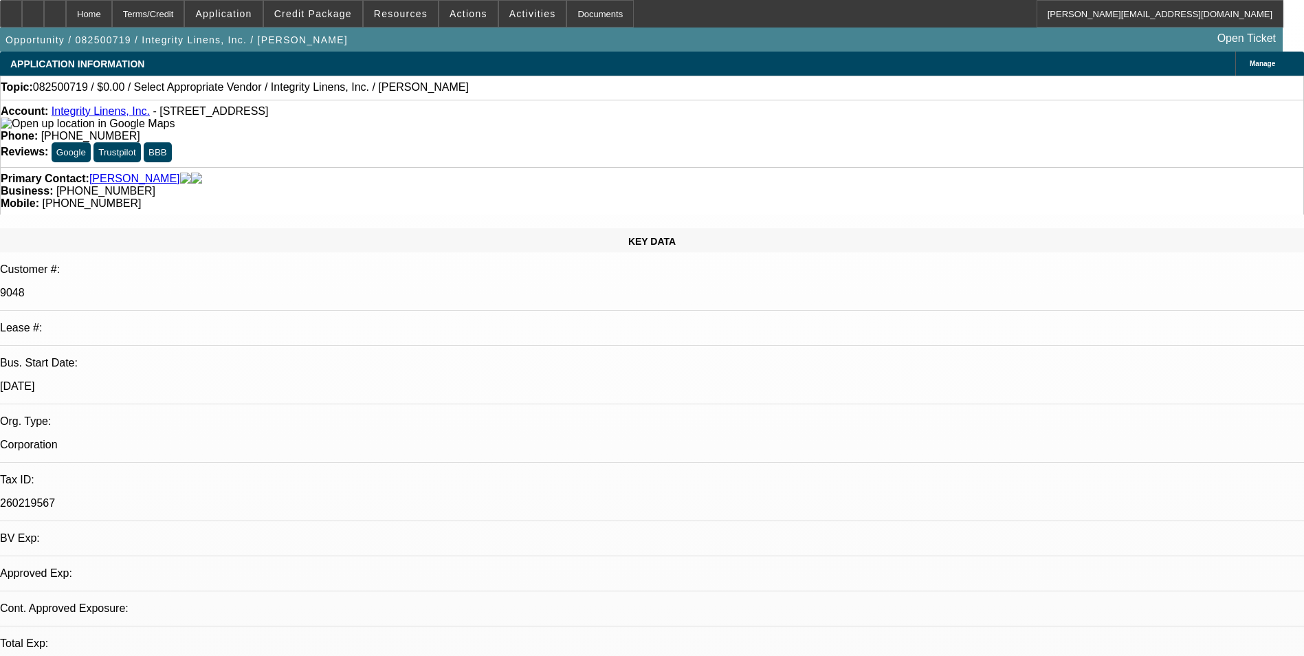
select select "0"
select select "2"
select select "0.1"
select select "1"
select select "2"
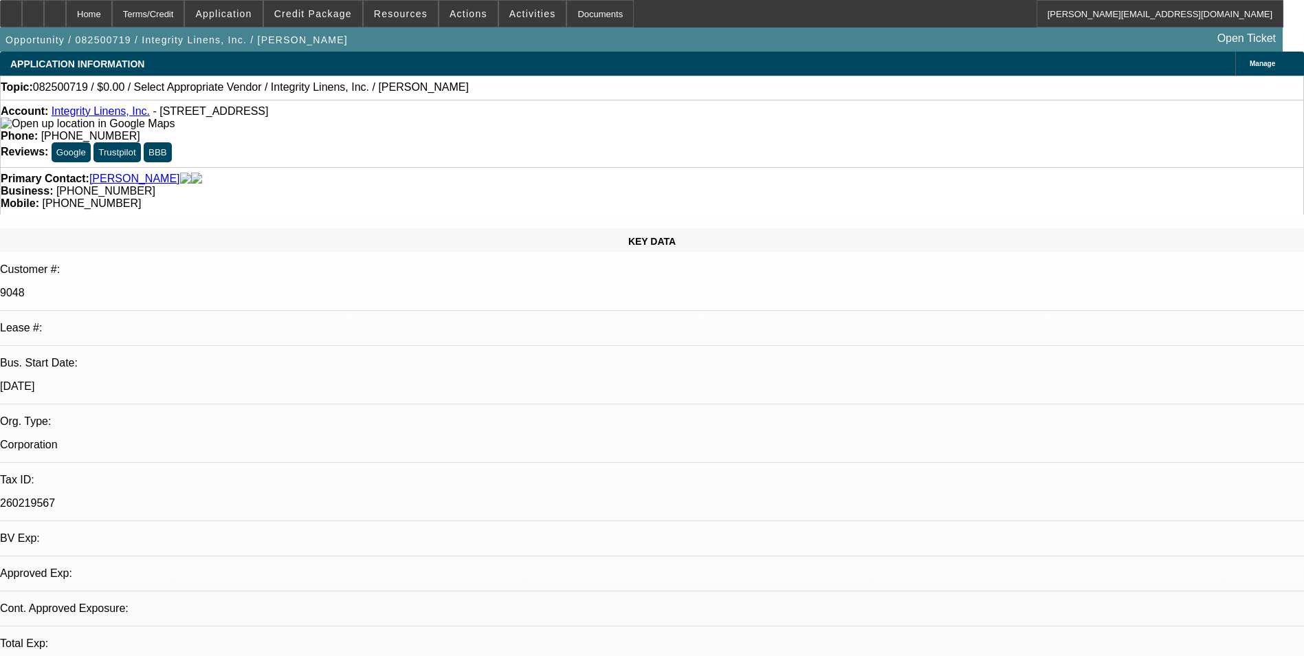
select select "4"
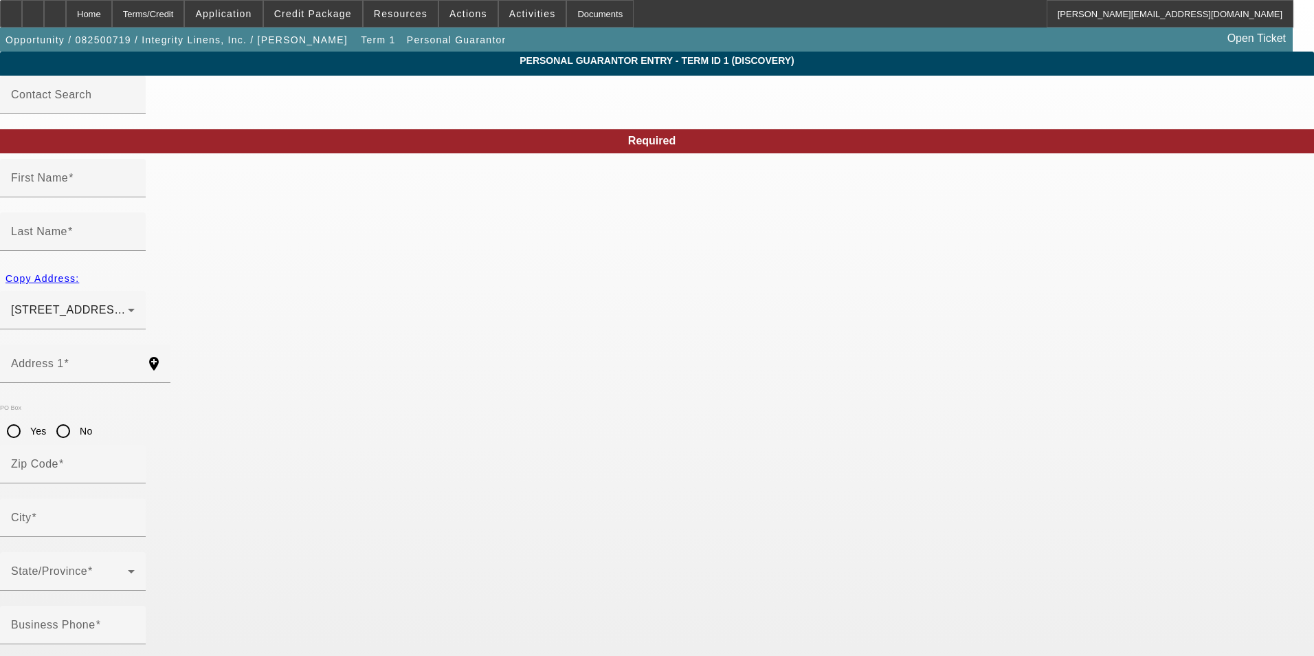
type input "Patricia"
type input "Strickland"
type input "1167 Holbrook Campground Road"
radio input "true"
type input "30040"
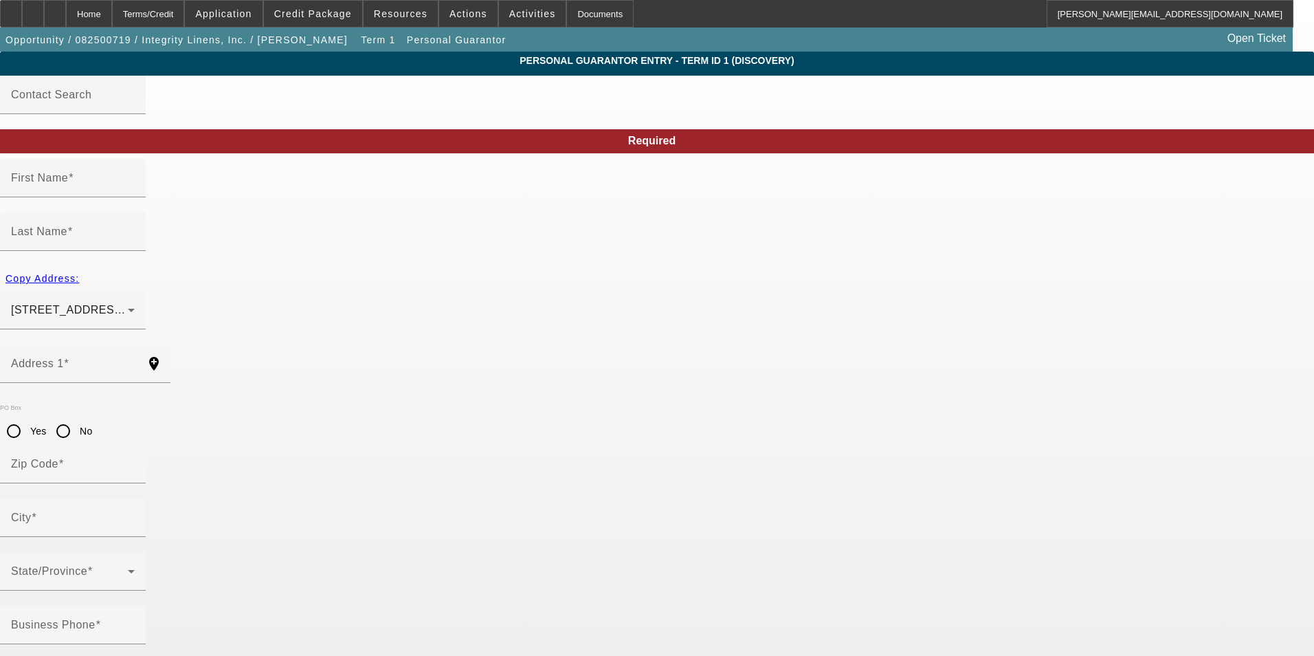
type input "Cumming"
type input "[PHONE_NUMBER]"
type input "100"
type input "103-30-3102"
type input "pat@integritylinens.com"
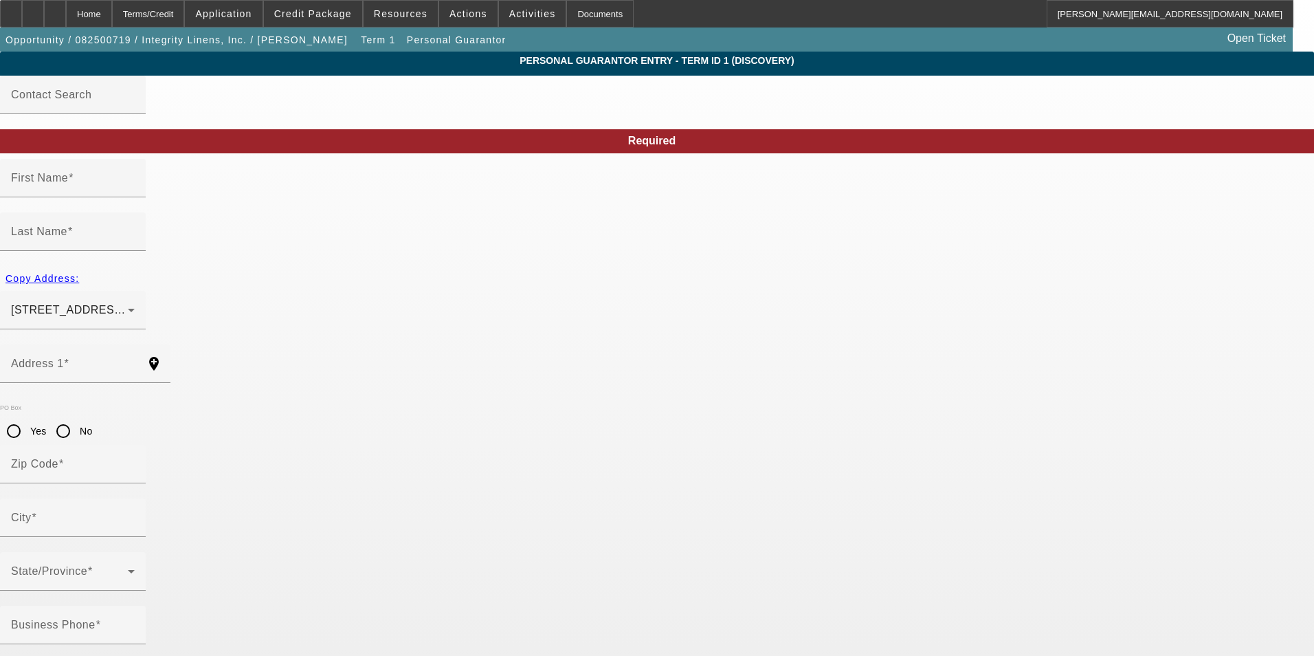
type input "[PHONE_NUMBER]"
type input "$250,000.00"
type input "$0.00"
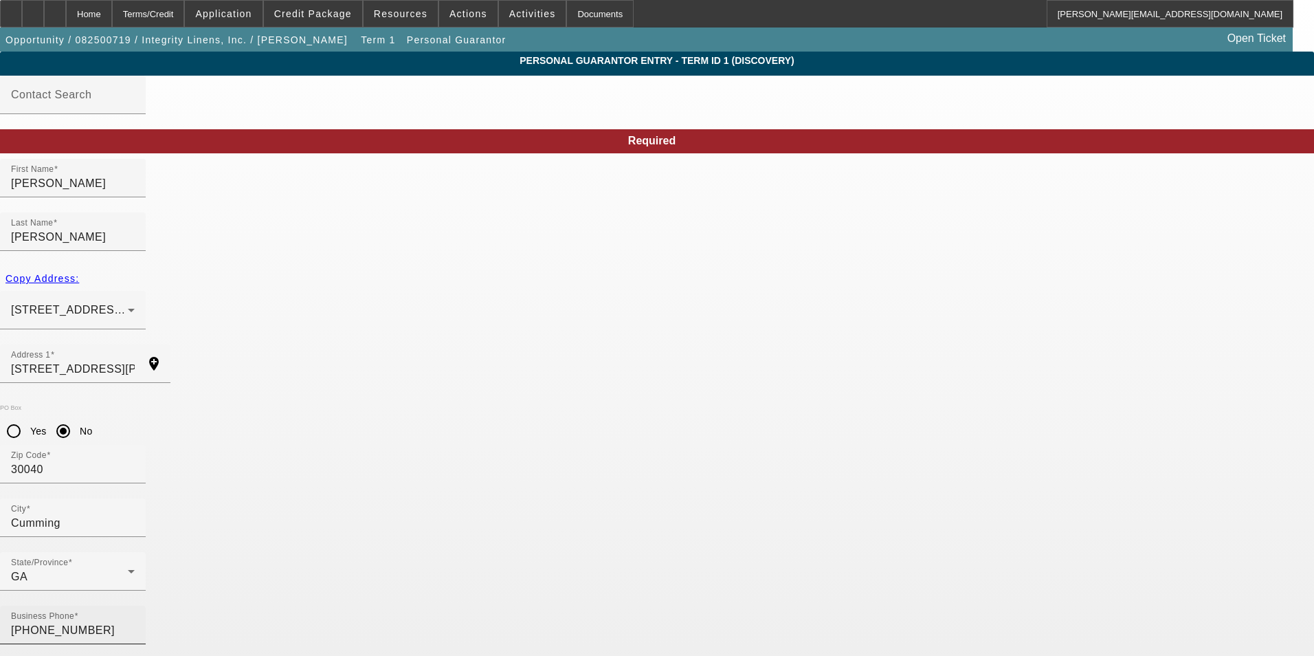
drag, startPoint x: 503, startPoint y: 475, endPoint x: 425, endPoint y: 472, distance: 78.4
click at [425, 606] on div "Business Phone (770) 458-8083 % Business Owned 100" at bounding box center [657, 659] width 1314 height 107
type input "31"
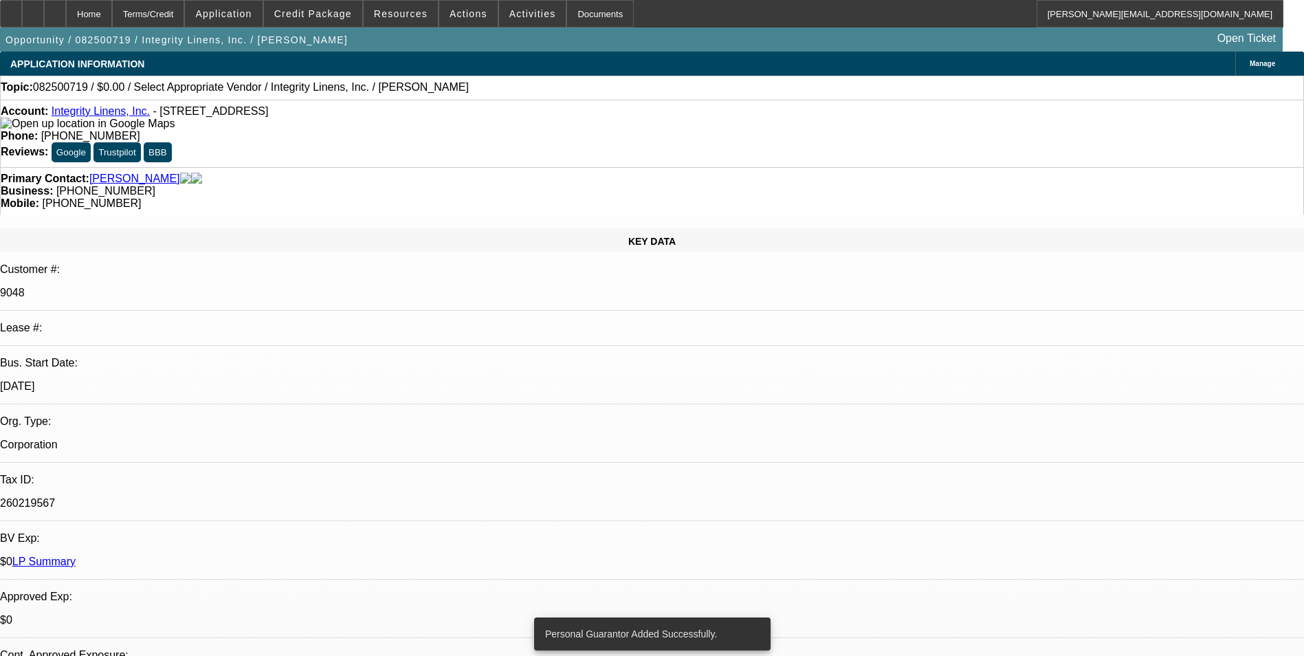
select select "0"
select select "2"
select select "0.1"
select select "4"
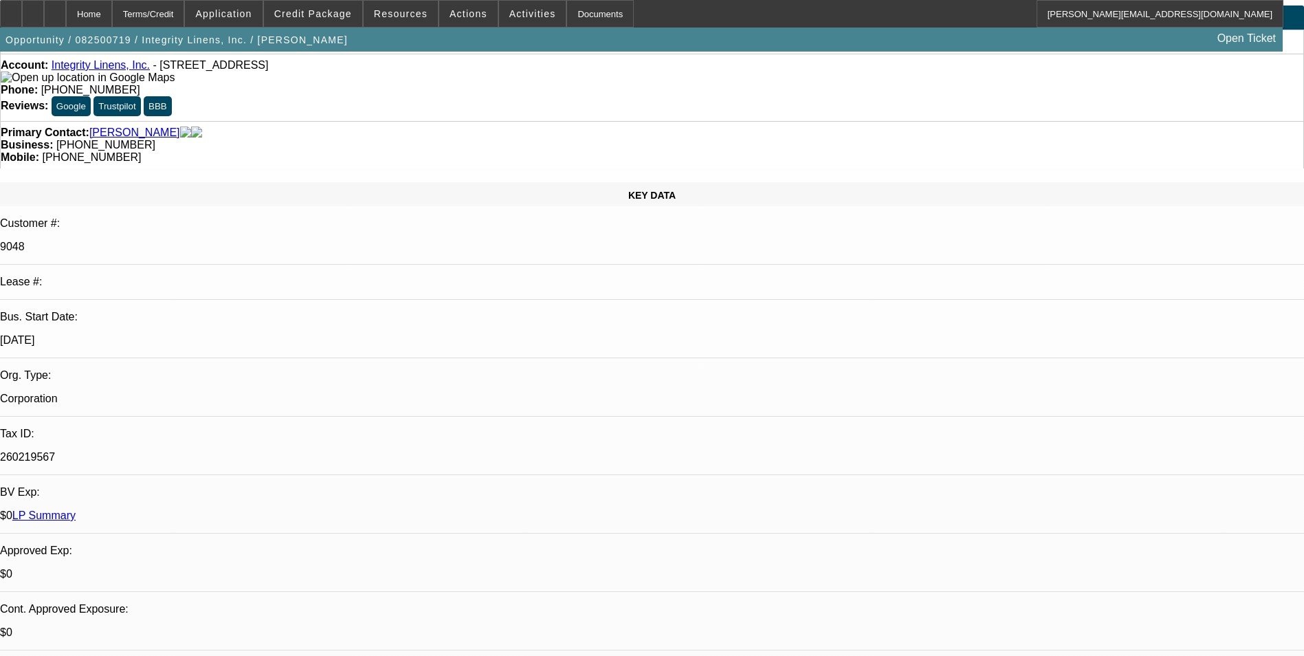
scroll to position [69, 0]
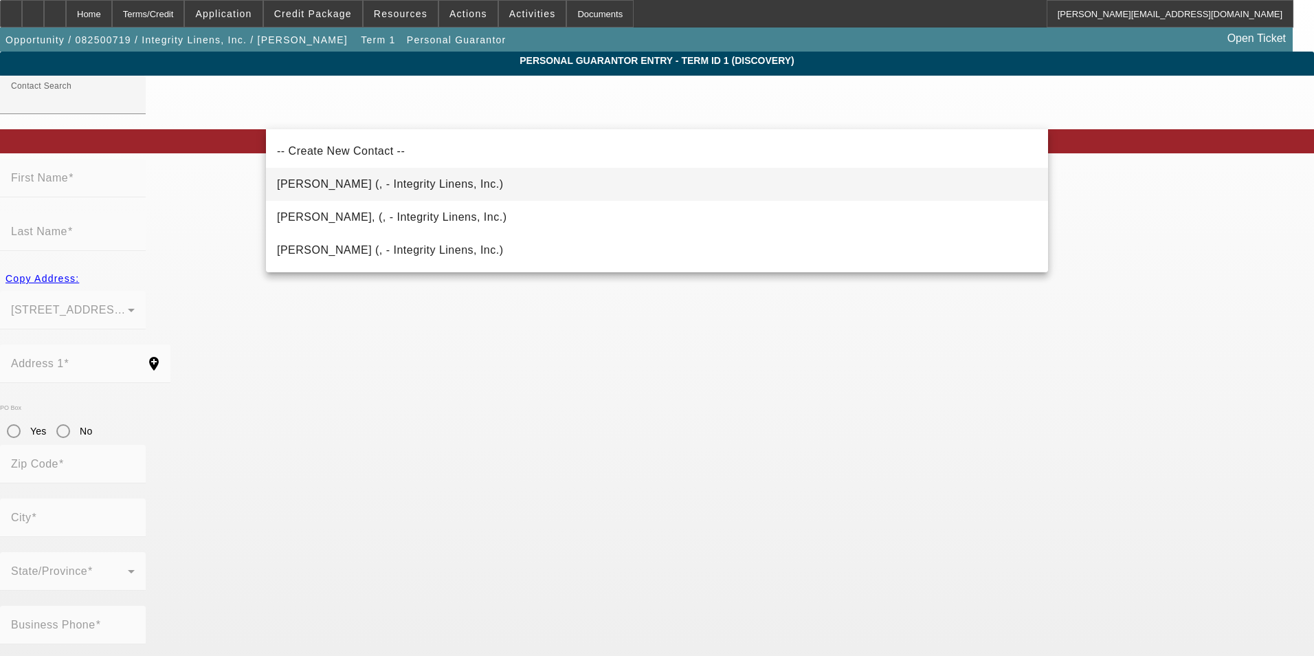
click at [458, 185] on mat-option "Obryant, Vickie (, - Integrity Linens, Inc.)" at bounding box center [657, 184] width 782 height 33
type input "Obryant, Vickie (, - Integrity Linens, Inc.)"
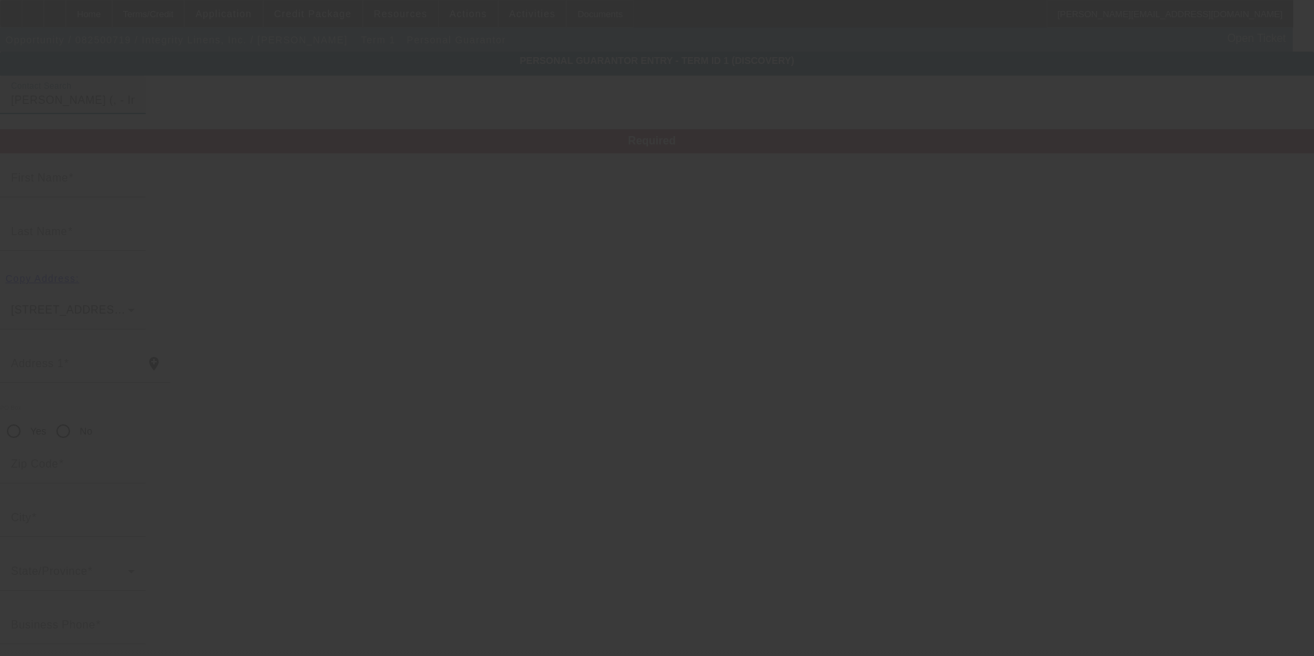
type input "Vickie"
type input "Obryant"
radio input "true"
type input "[PHONE_NUMBER]"
type input "vob@integritylinens.com"
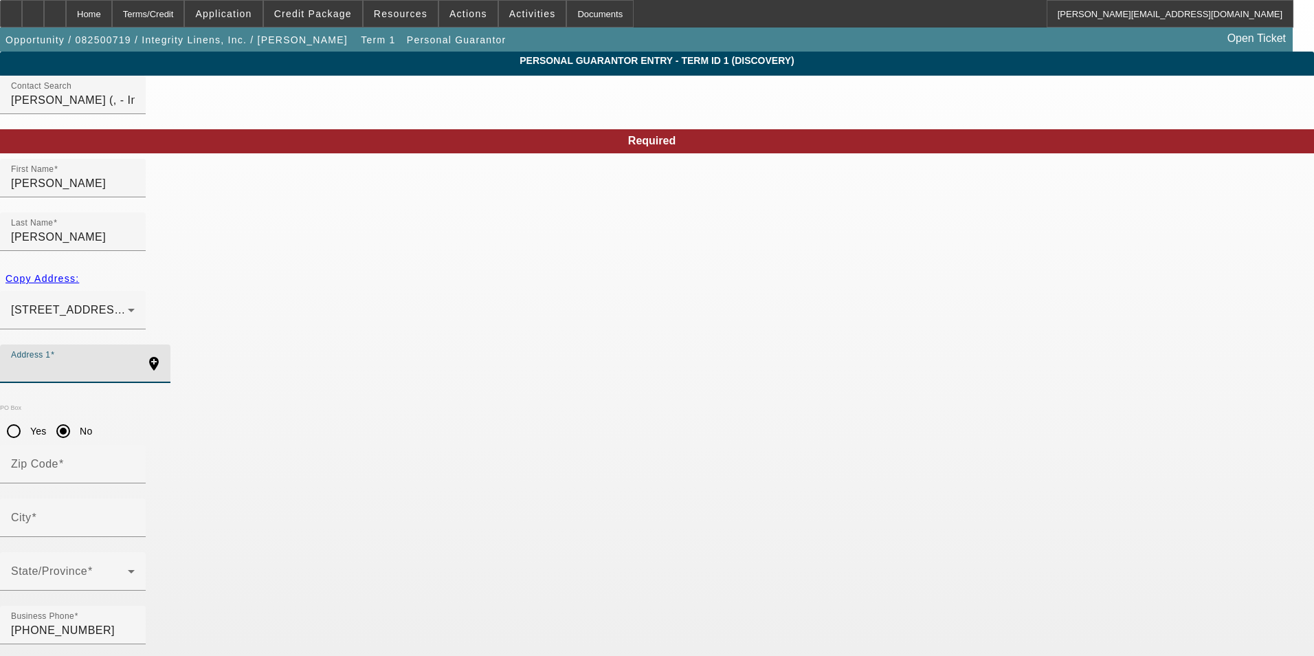
click at [135, 361] on input "Address 1" at bounding box center [73, 369] width 124 height 16
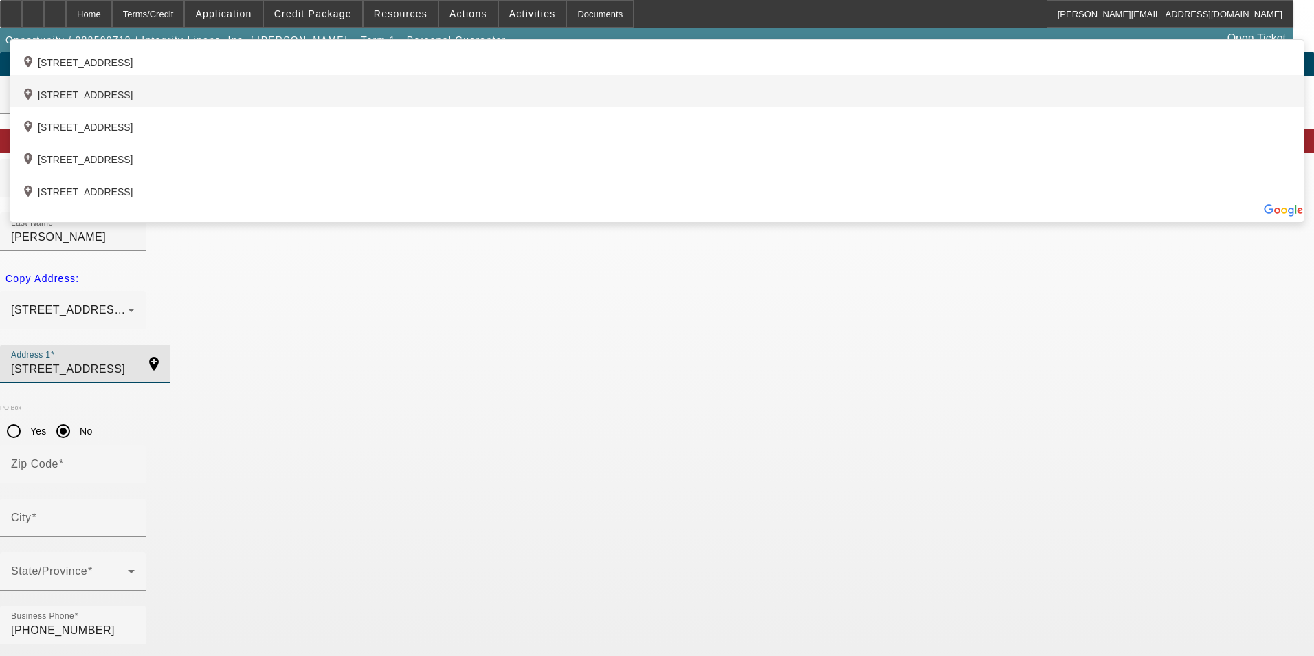
click at [474, 107] on div "add_location 130 Old Federal Road, Ball Ground, GA 30107, US" at bounding box center [657, 91] width 1294 height 32
type input "130 Old Federal Road"
type input "30107"
type input "Ball Ground"
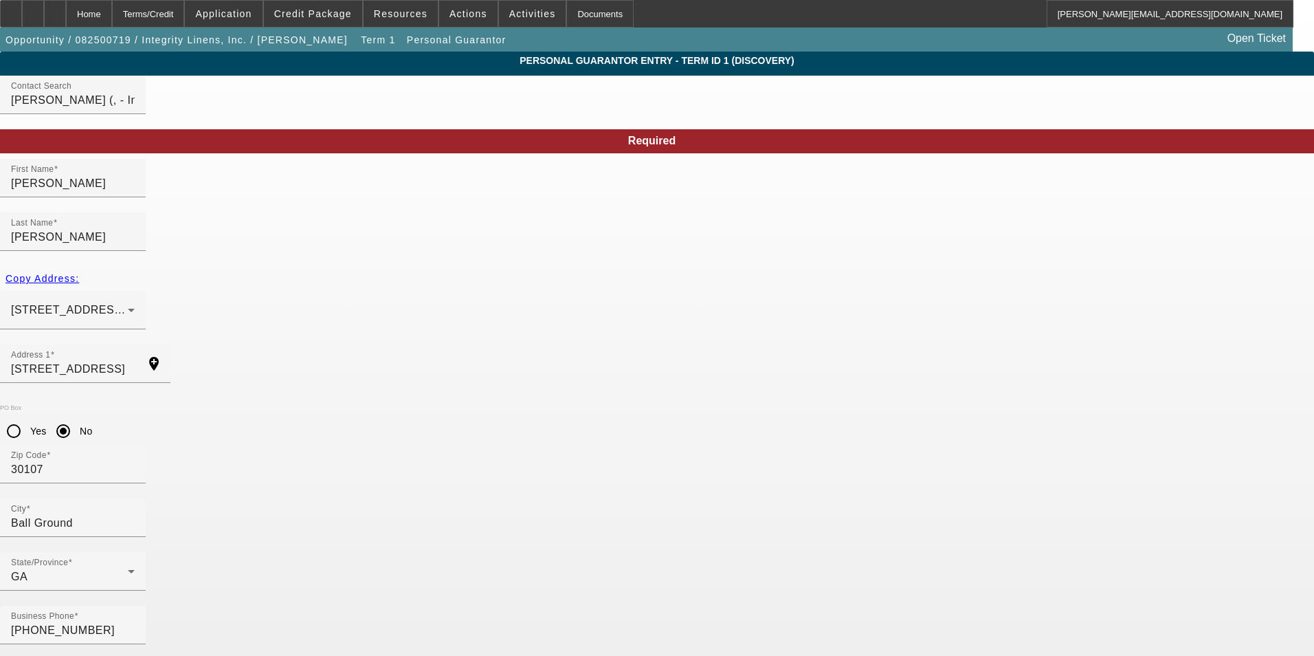
type input "1"
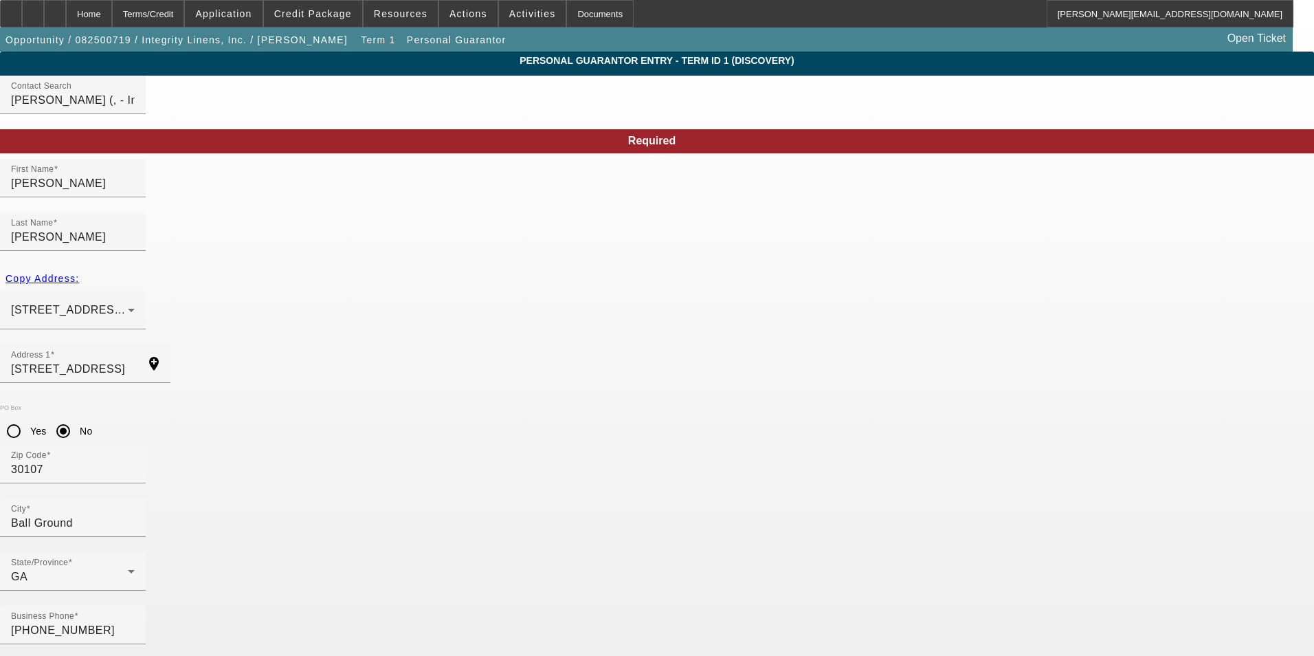
type input "252-31-8731"
type input "(770) 653-4206"
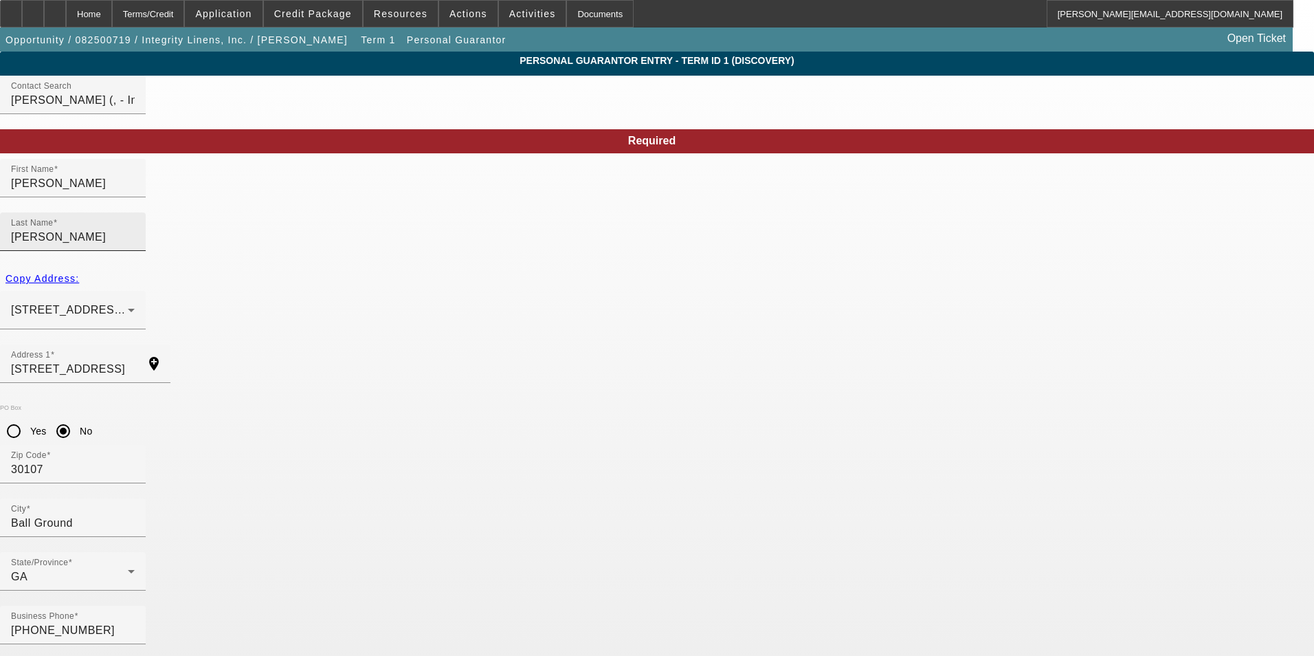
click at [135, 229] on input "Obryant" at bounding box center [73, 237] width 124 height 16
type input "O'Bryant"
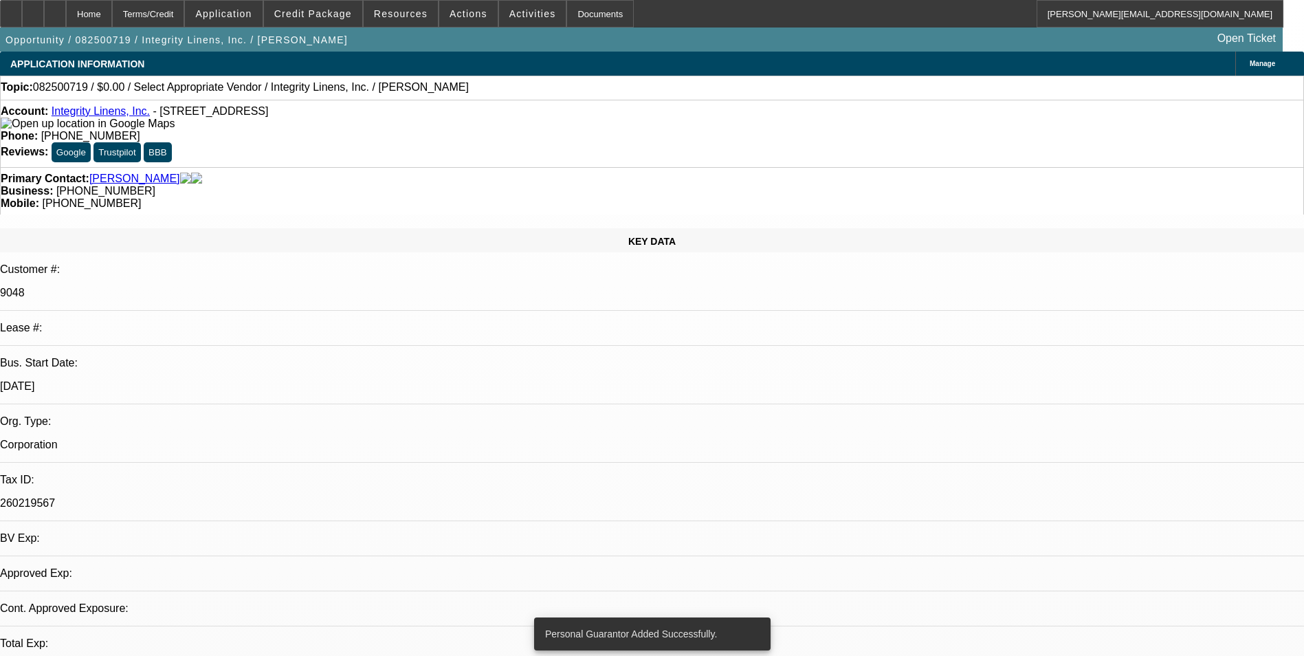
select select "0"
select select "2"
select select "0.1"
select select "4"
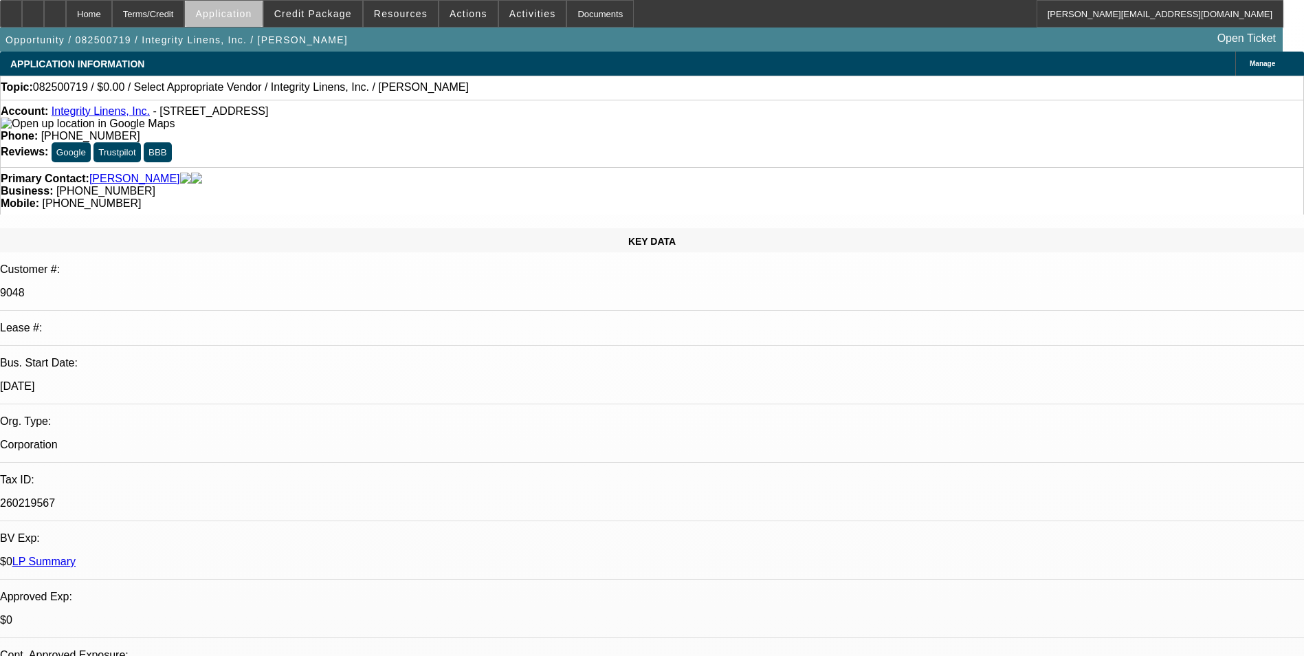
click at [252, 18] on span "Application" at bounding box center [223, 13] width 56 height 11
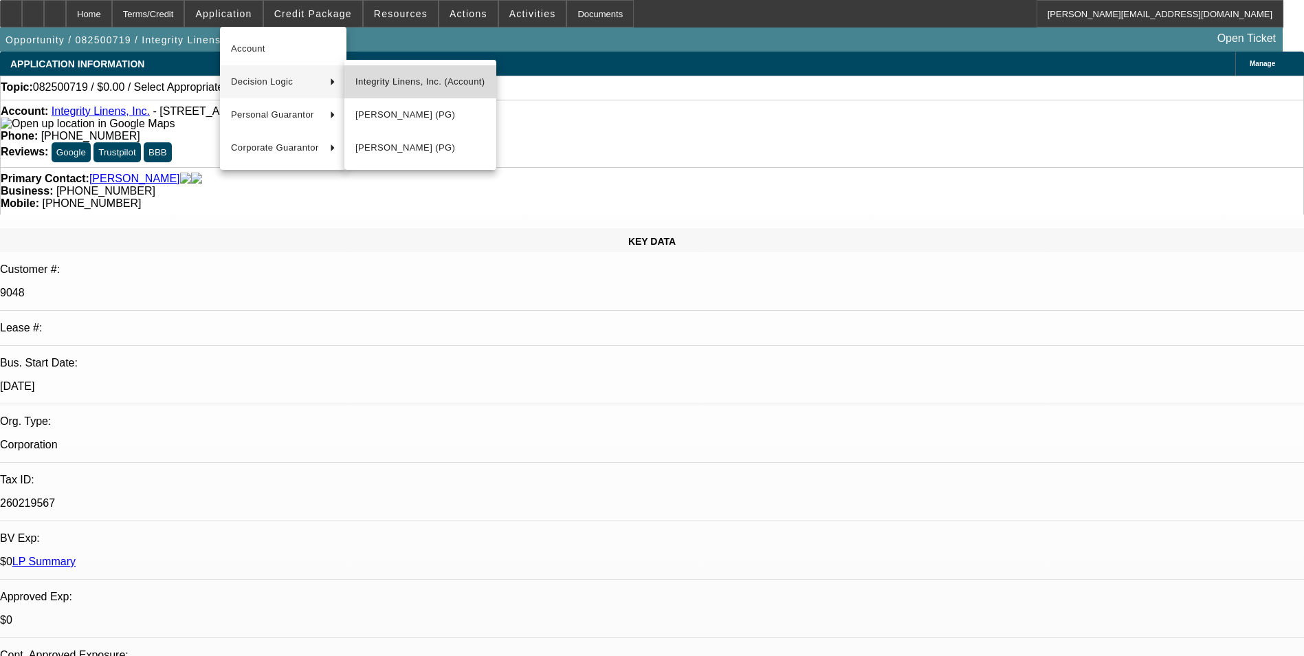
click at [388, 85] on span "Integrity Linens, Inc. (Account)" at bounding box center [420, 82] width 130 height 16
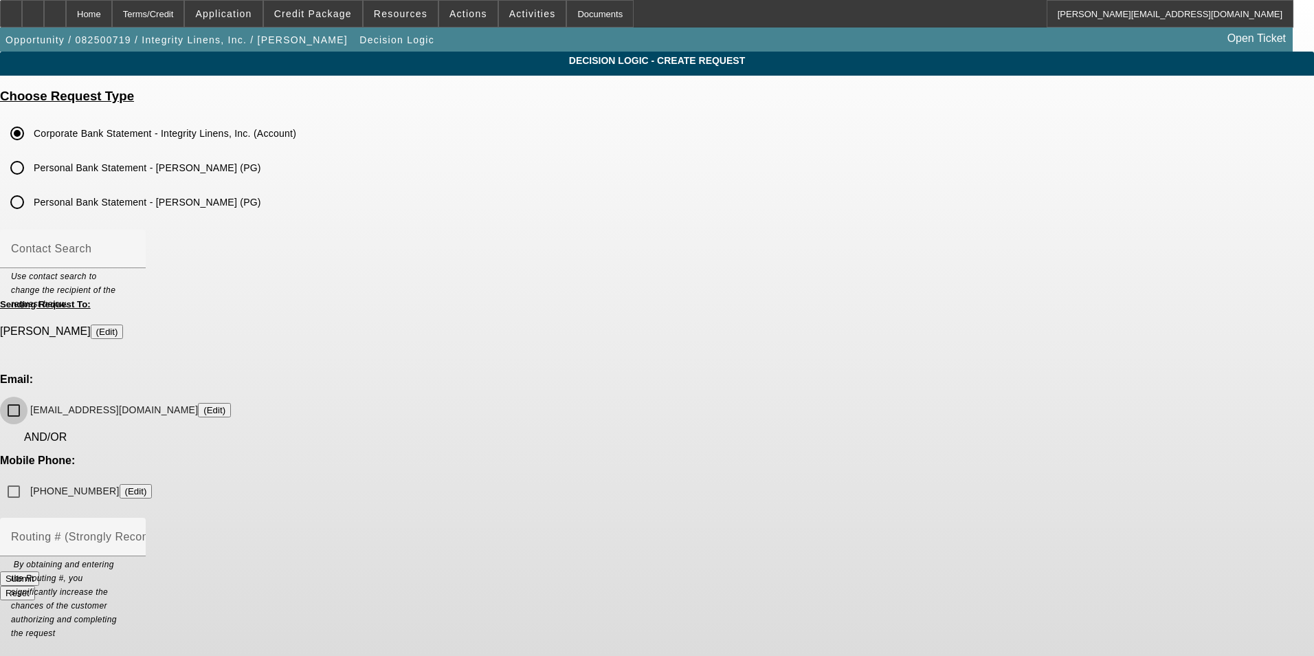
click at [27, 397] on input "pat@integritylinens.com (Edit)" at bounding box center [13, 410] width 27 height 27
checkbox input "true"
click at [197, 531] on mat-label "Routing # (Strongly Recommended)" at bounding box center [104, 537] width 186 height 12
click at [135, 534] on input "Routing # (Strongly Recommended)" at bounding box center [73, 542] width 124 height 16
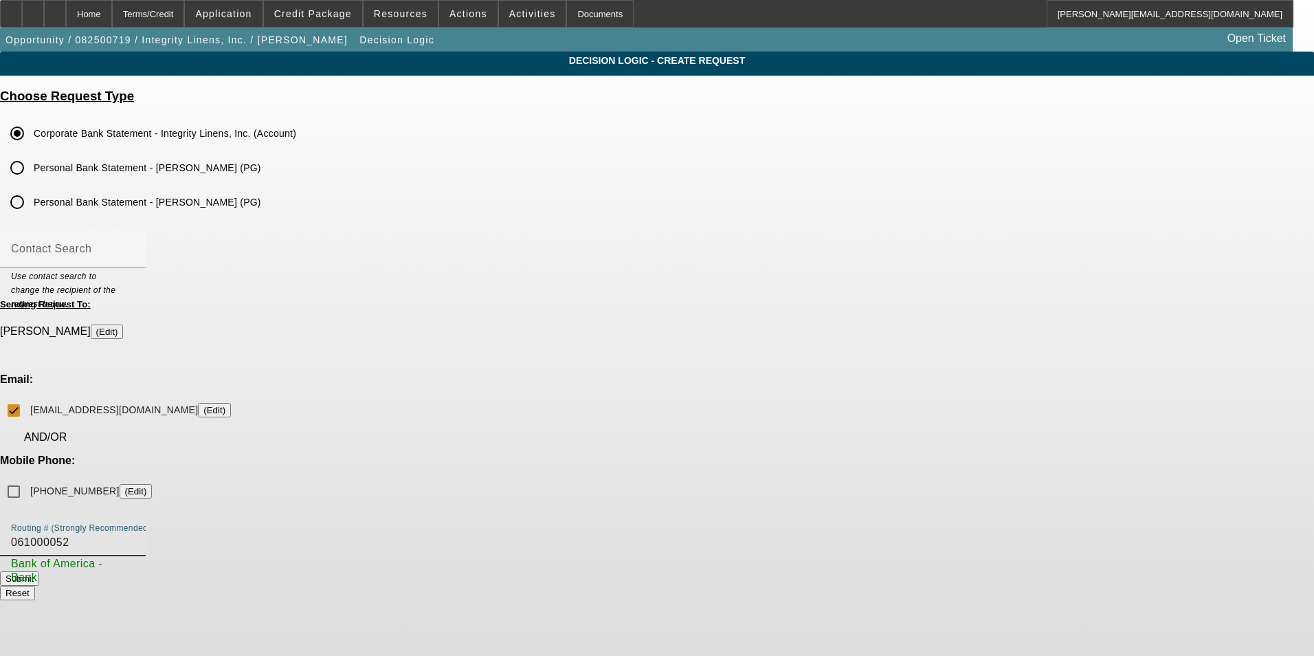
type input "061000052"
click at [39, 571] on button "Submit" at bounding box center [19, 578] width 39 height 14
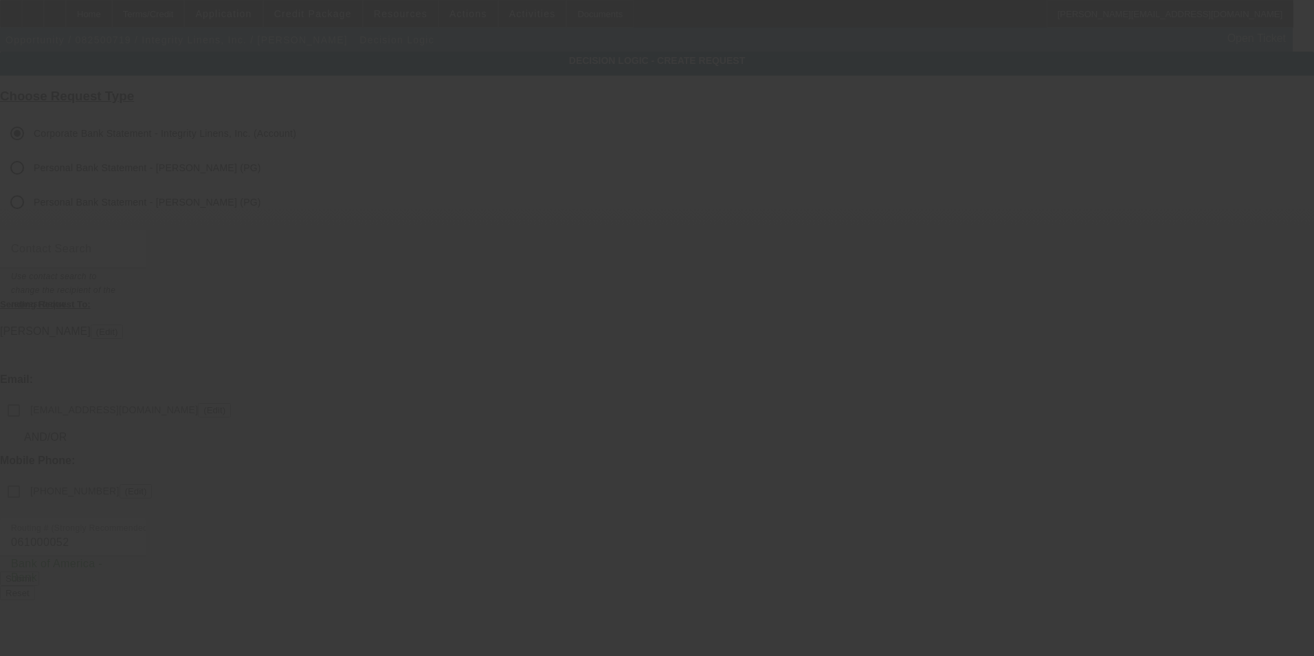
checkbox input "false"
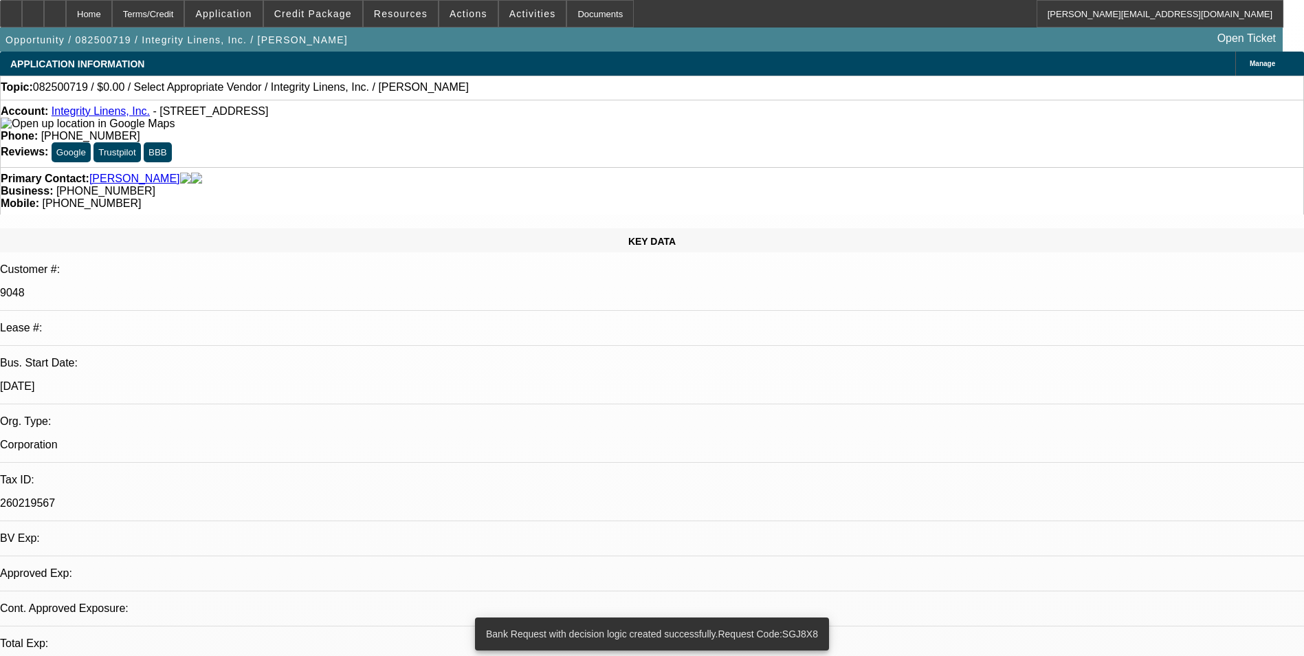
select select "0"
select select "2"
select select "0.1"
select select "4"
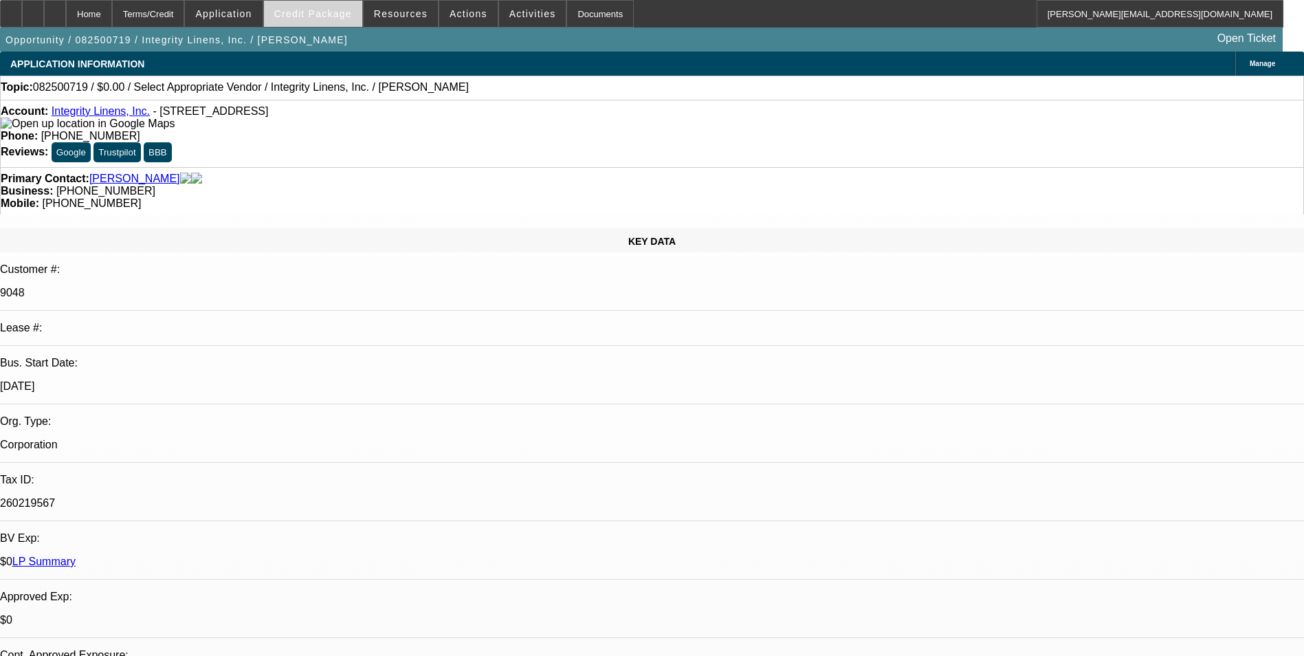
click at [344, 19] on span "Credit Package" at bounding box center [313, 13] width 78 height 11
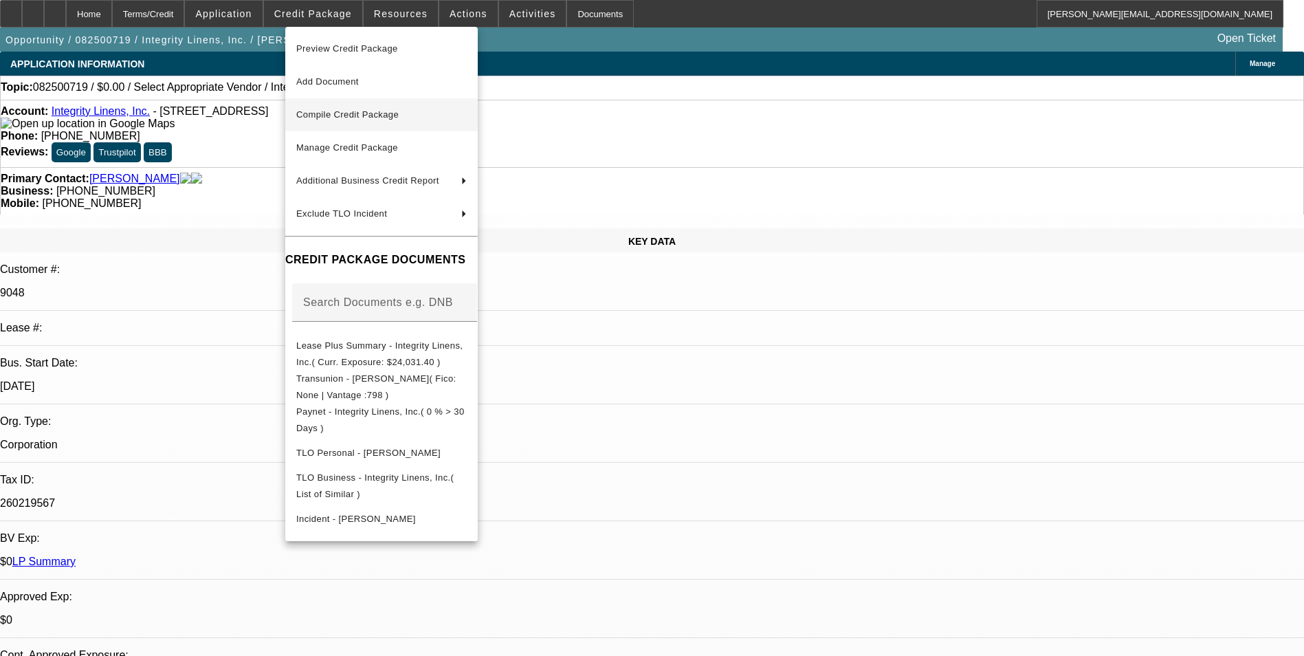
click at [377, 113] on span "Compile Credit Package" at bounding box center [347, 114] width 102 height 10
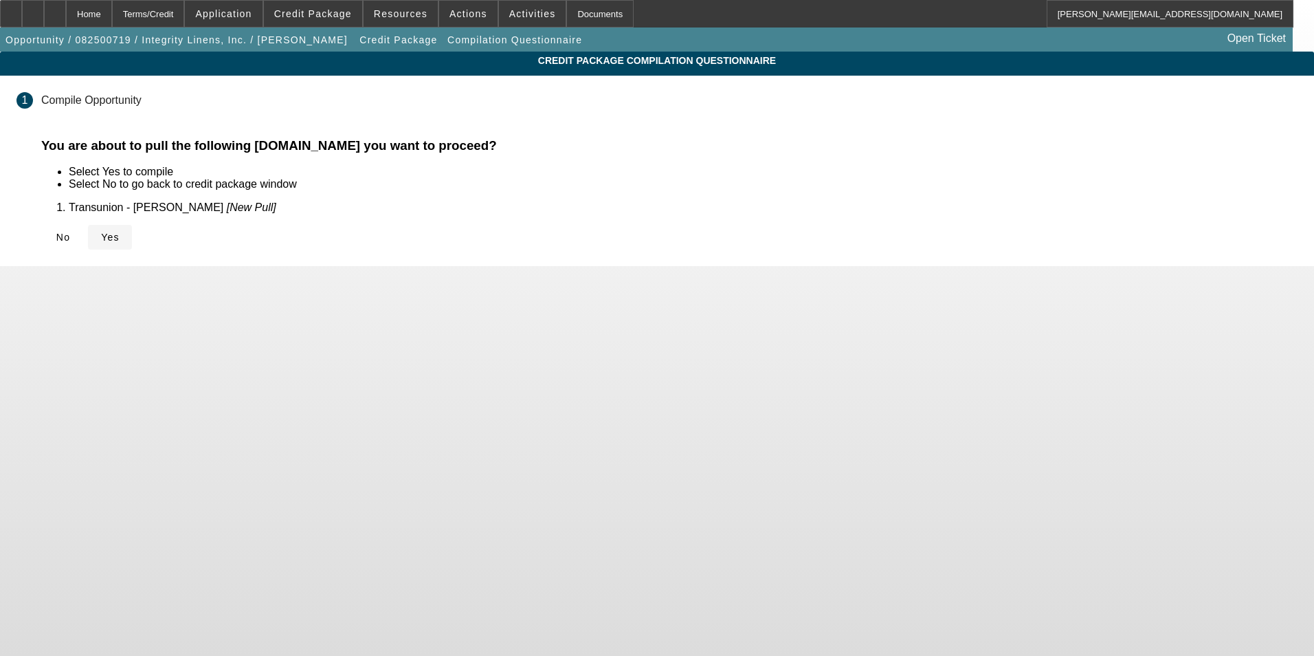
click at [101, 232] on icon at bounding box center [101, 237] width 0 height 11
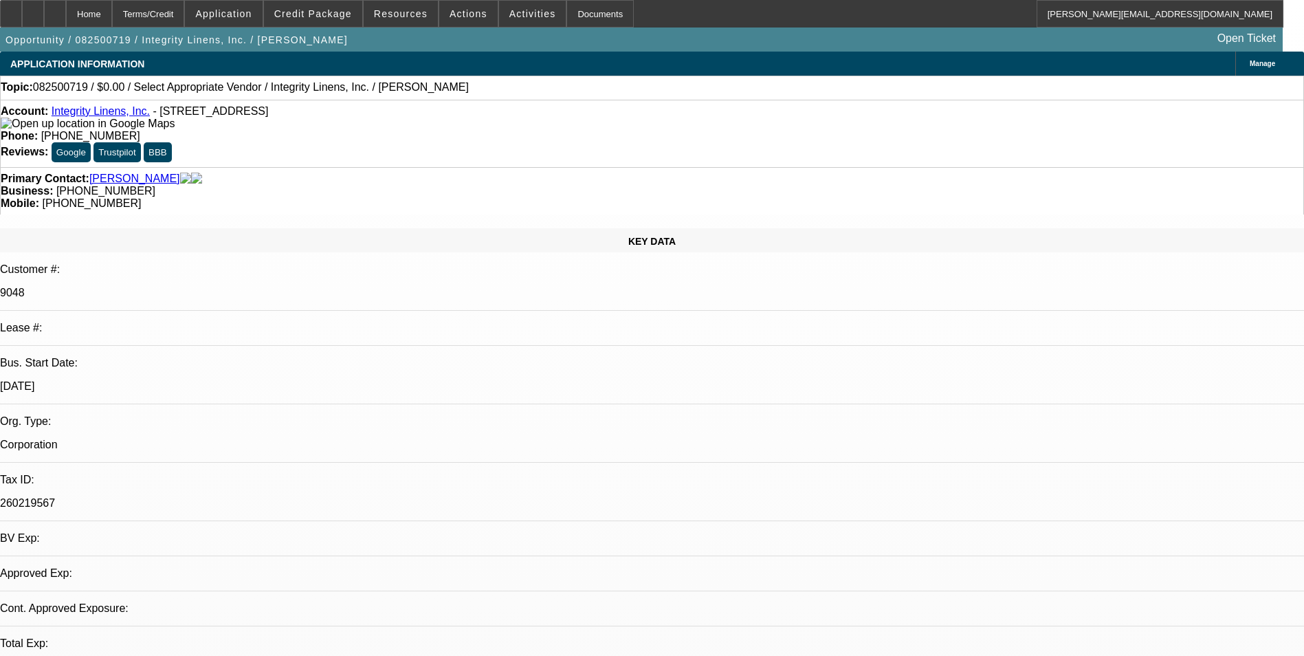
select select "0"
select select "2"
select select "0.1"
select select "4"
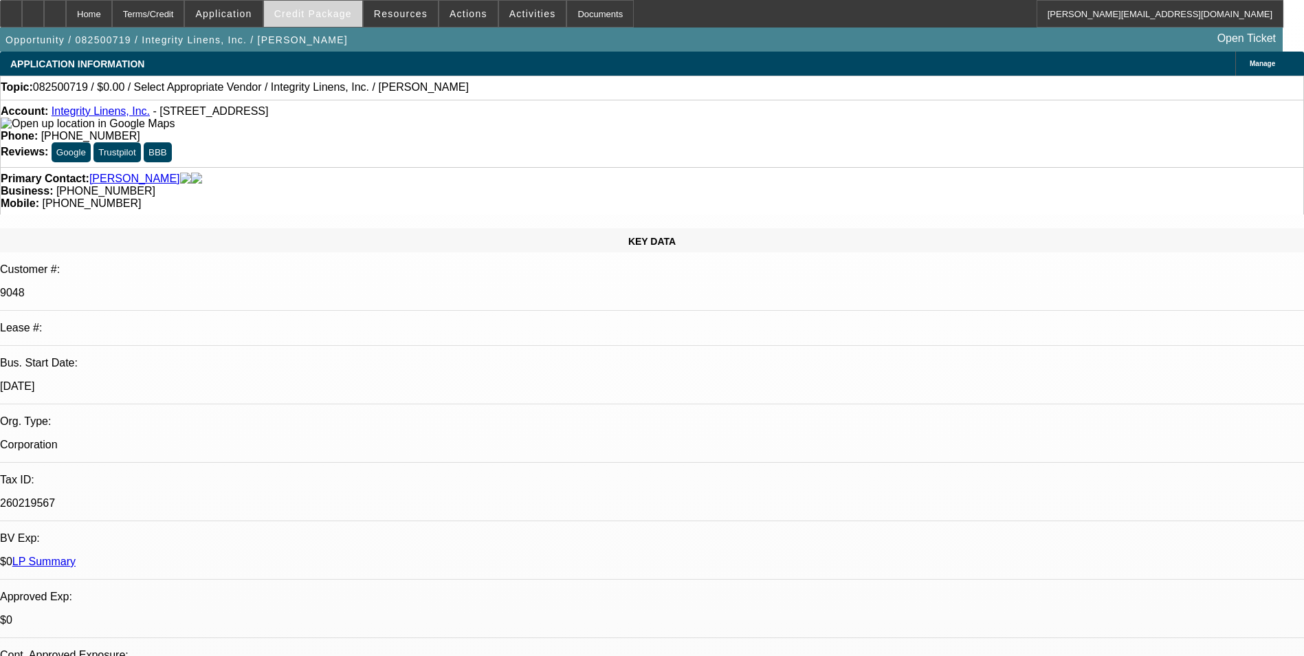
click at [325, 12] on span "Credit Package" at bounding box center [313, 13] width 78 height 11
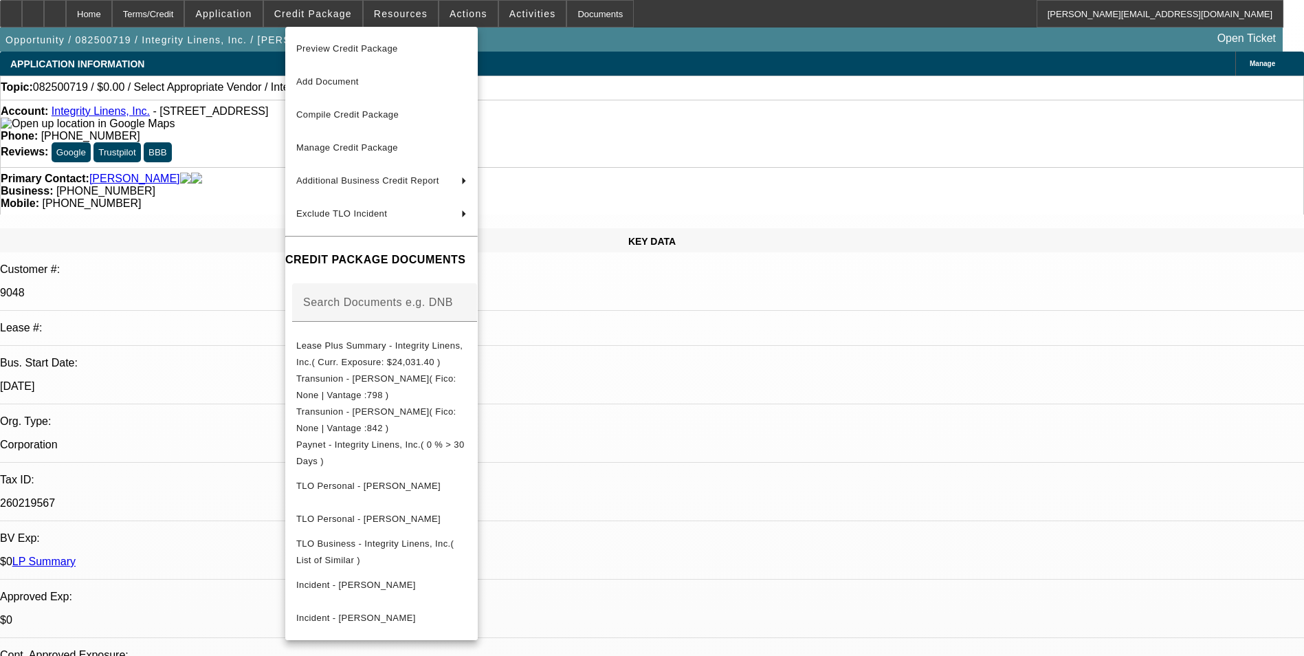
click at [664, 389] on div at bounding box center [652, 328] width 1304 height 656
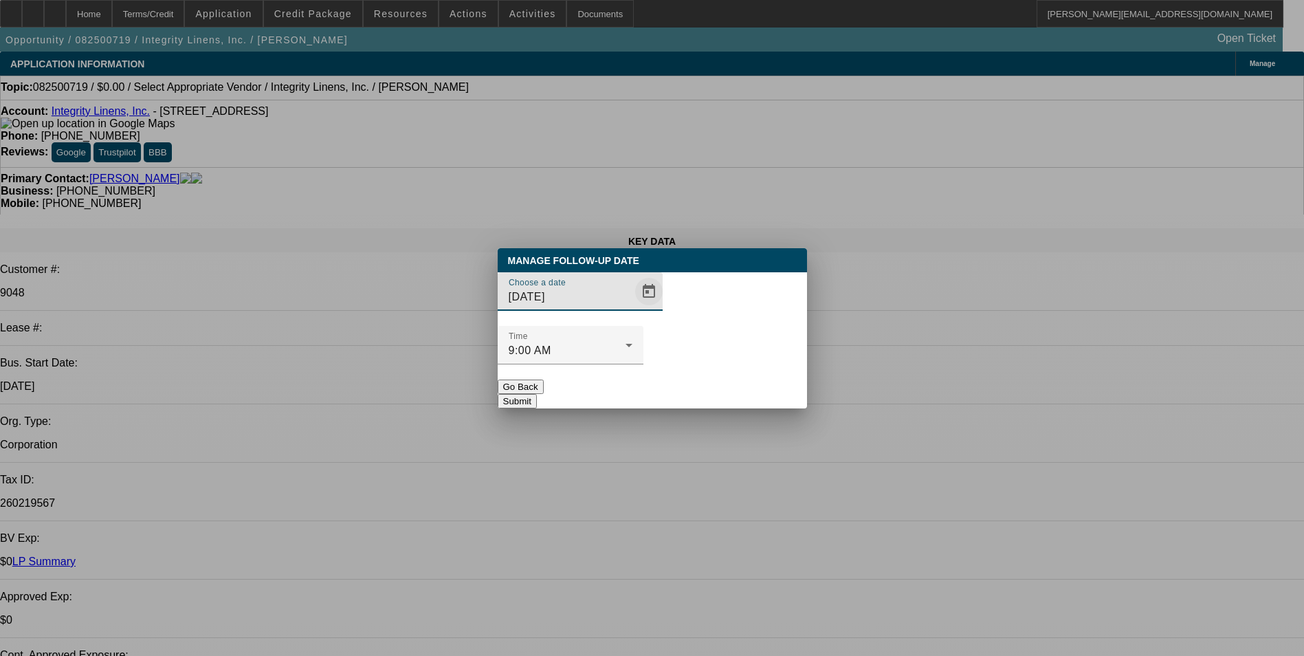
click at [632, 308] on span "Open calendar" at bounding box center [648, 291] width 33 height 33
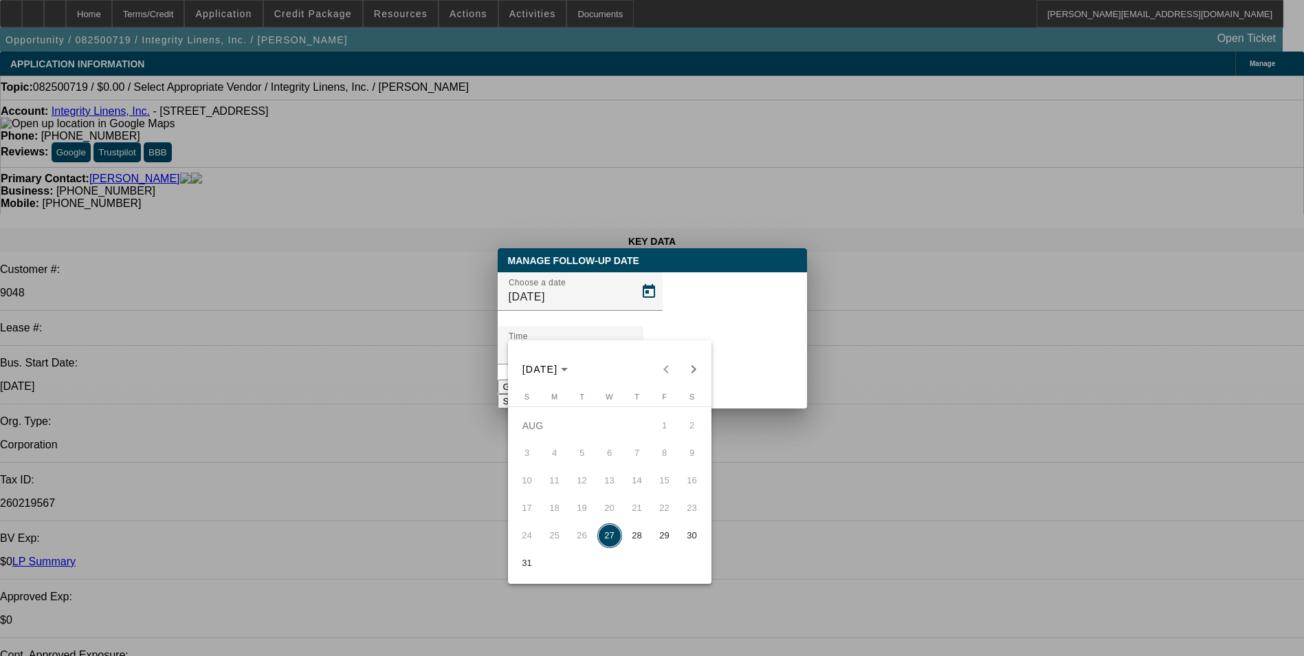
click at [636, 538] on span "28" at bounding box center [637, 535] width 25 height 25
type input "8/28/2025"
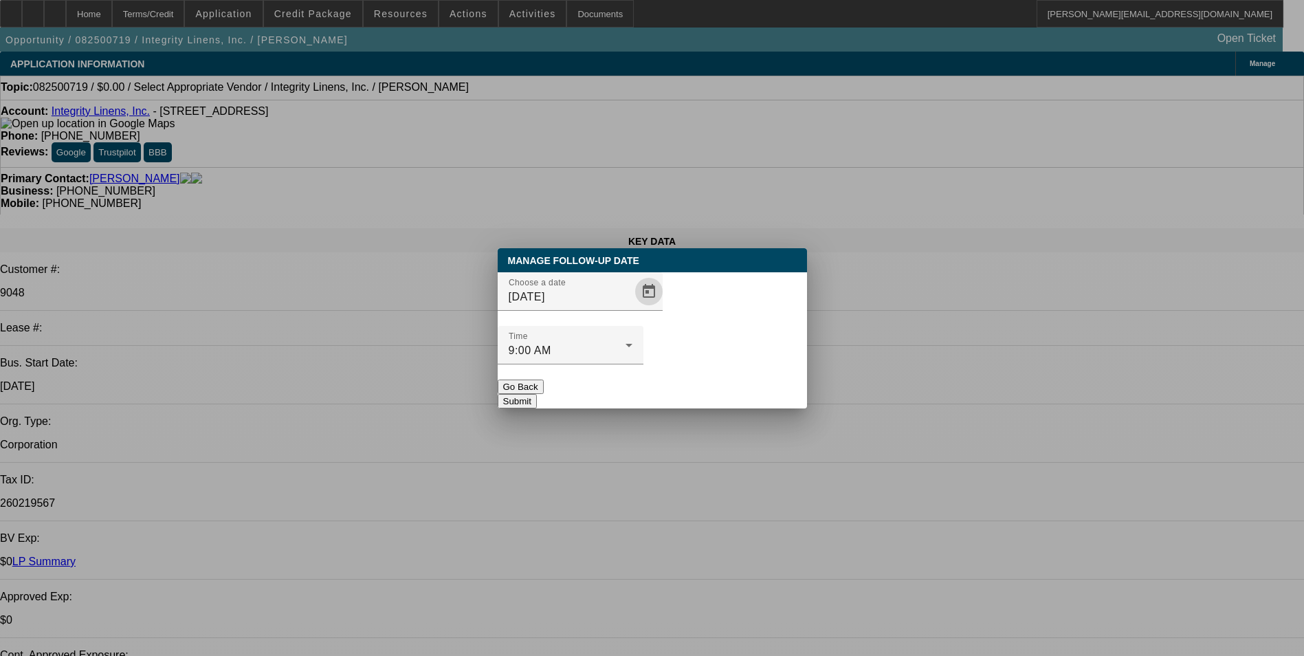
click at [537, 394] on button "Submit" at bounding box center [517, 401] width 39 height 14
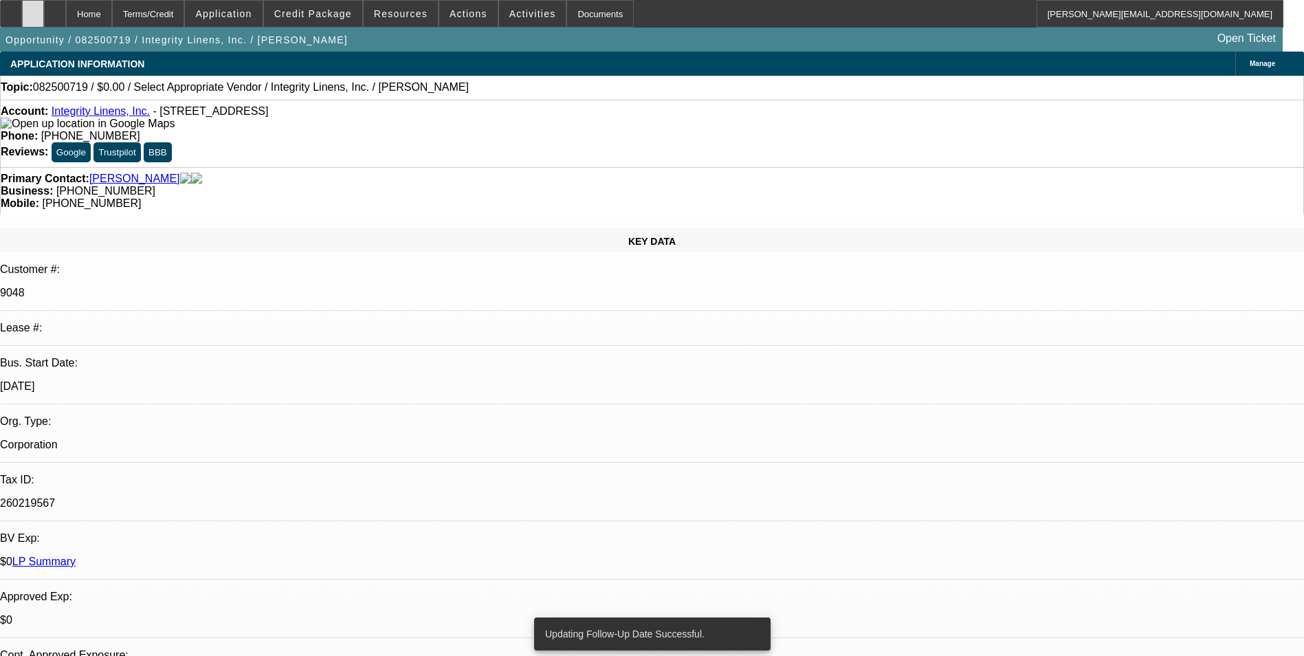
click at [44, 17] on div at bounding box center [33, 13] width 22 height 27
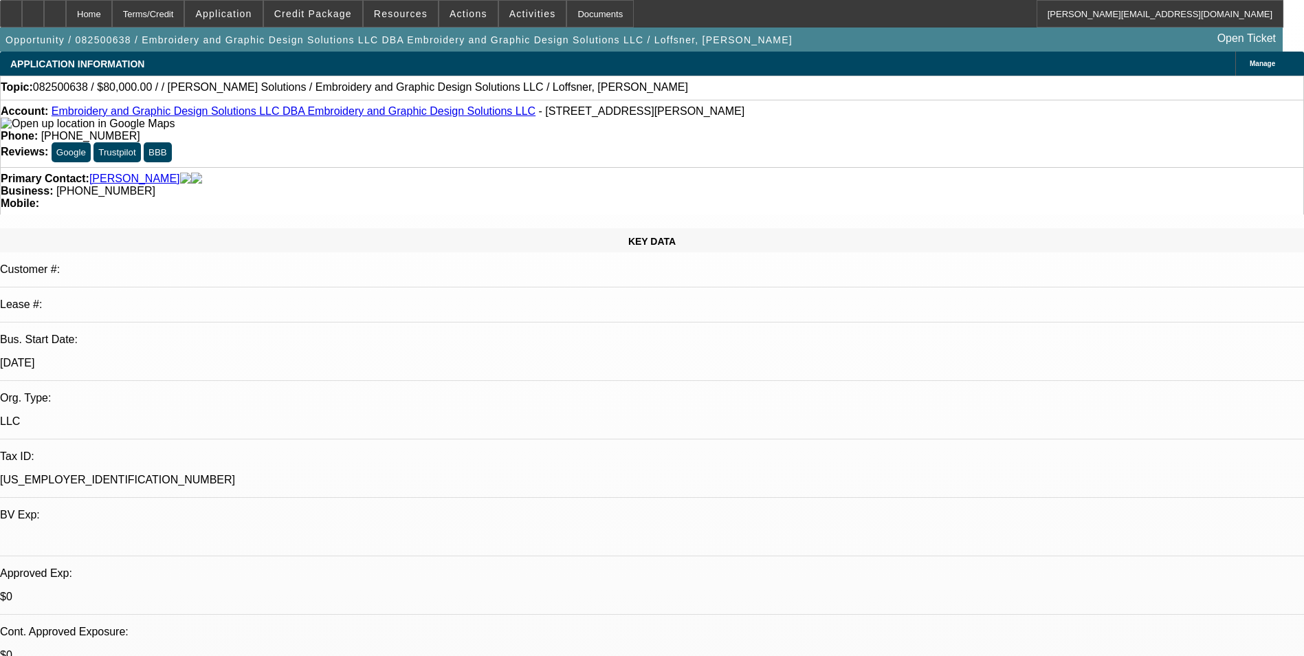
select select "0"
select select "2"
select select "0.1"
select select "4"
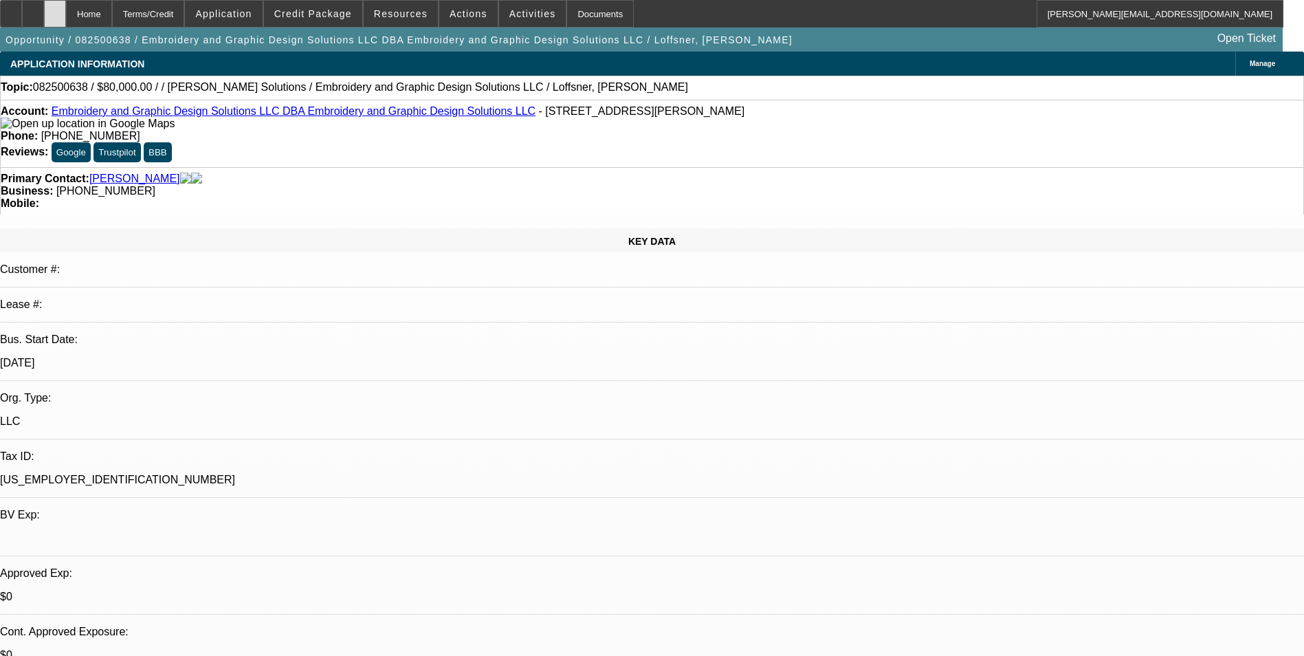
click at [55, 9] on icon at bounding box center [55, 9] width 0 height 0
select select "0"
select select "2"
select select "0.1"
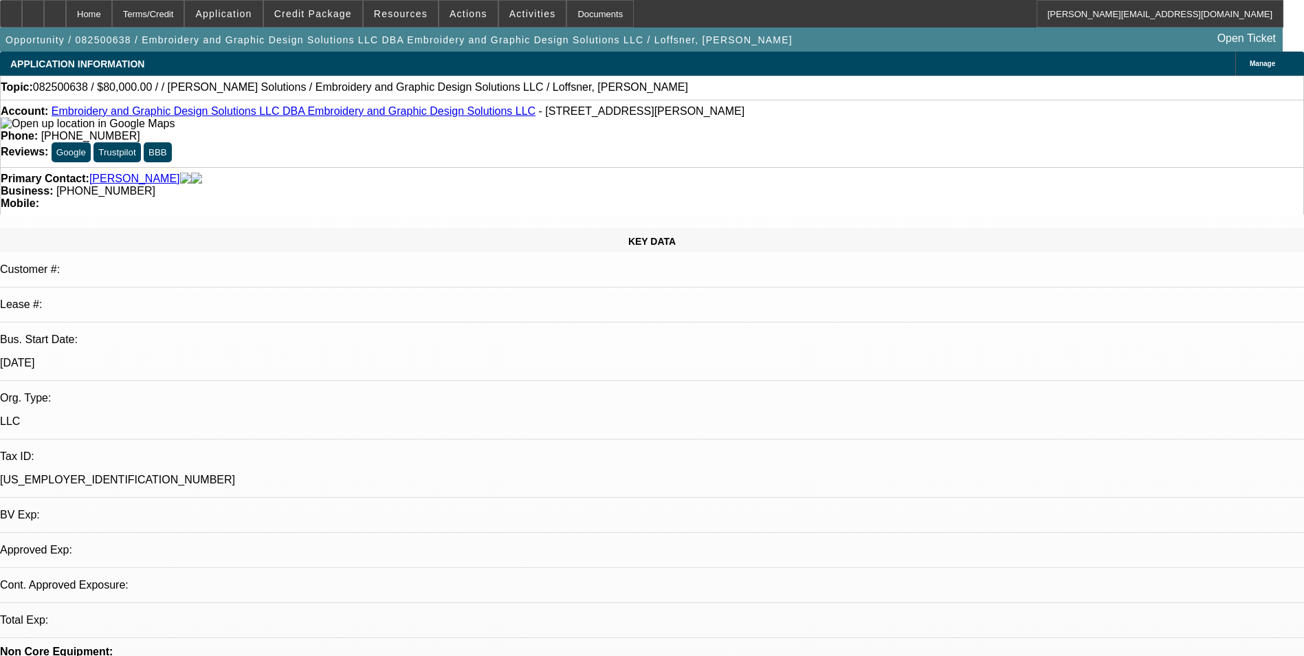
select select "4"
